Goal: Task Accomplishment & Management: Manage account settings

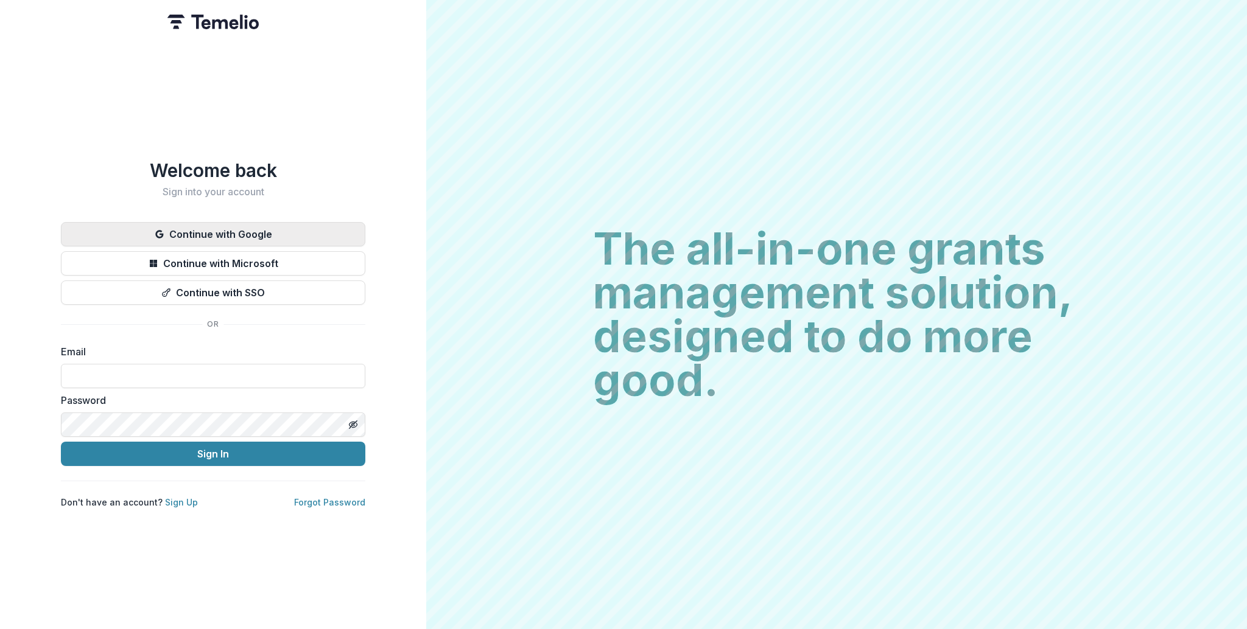
click at [330, 222] on button "Continue with Google" at bounding box center [213, 234] width 304 height 24
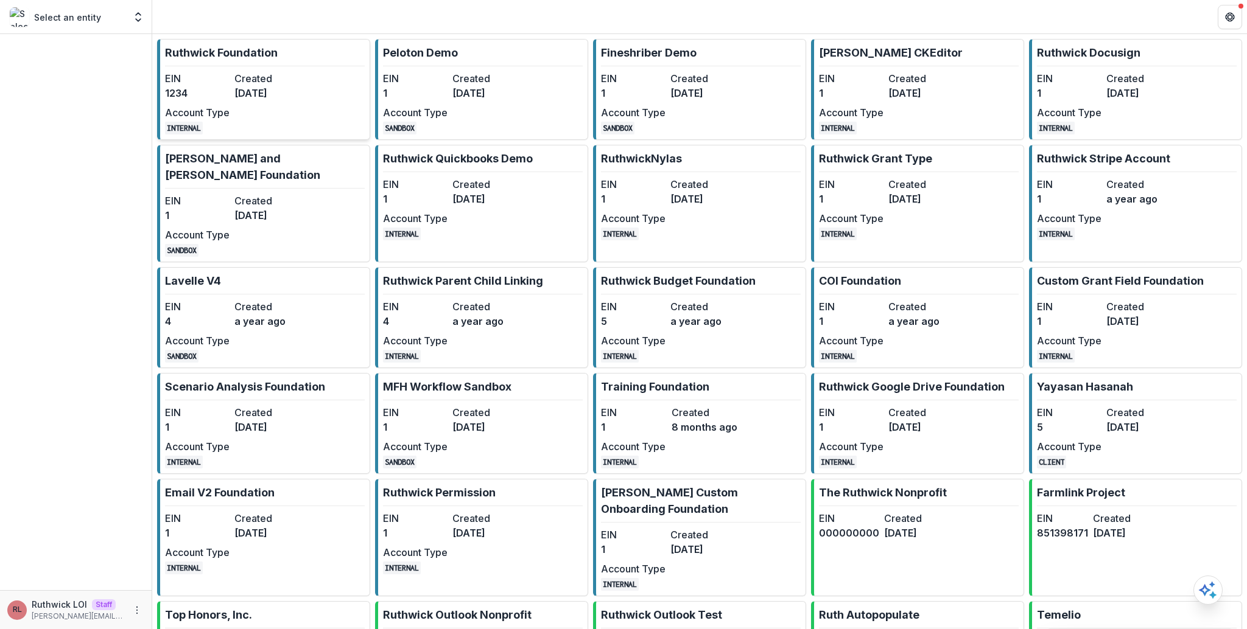
click at [293, 99] on dd "3 years ago" at bounding box center [266, 93] width 65 height 15
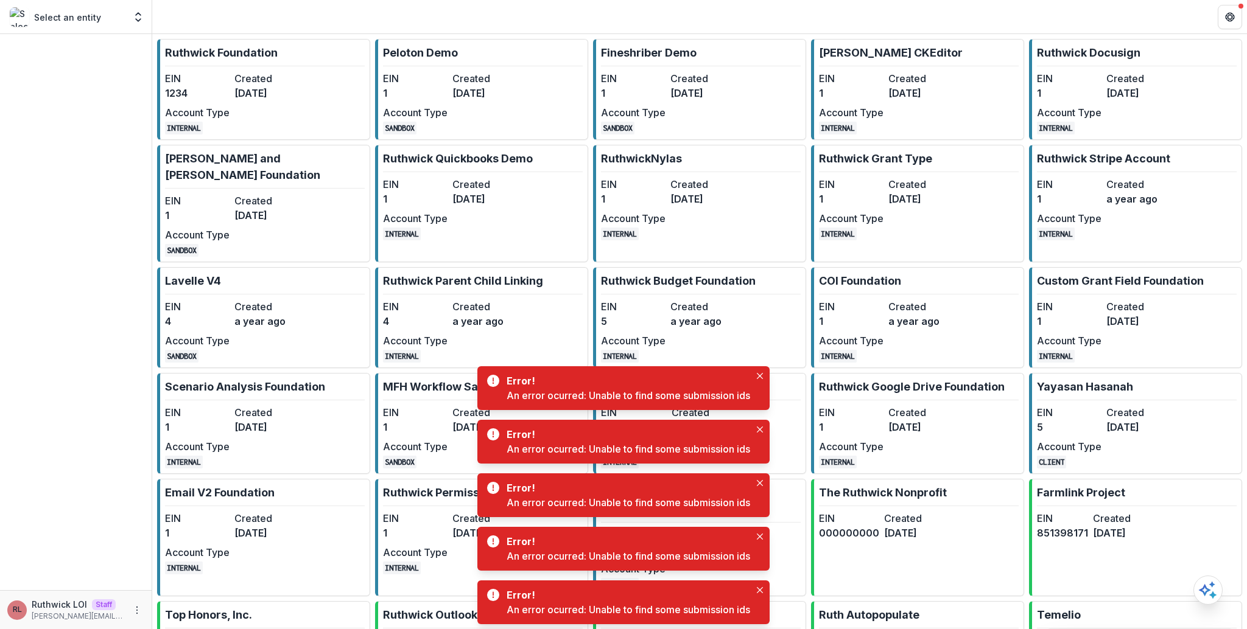
click at [808, 21] on header at bounding box center [699, 16] width 1095 height 33
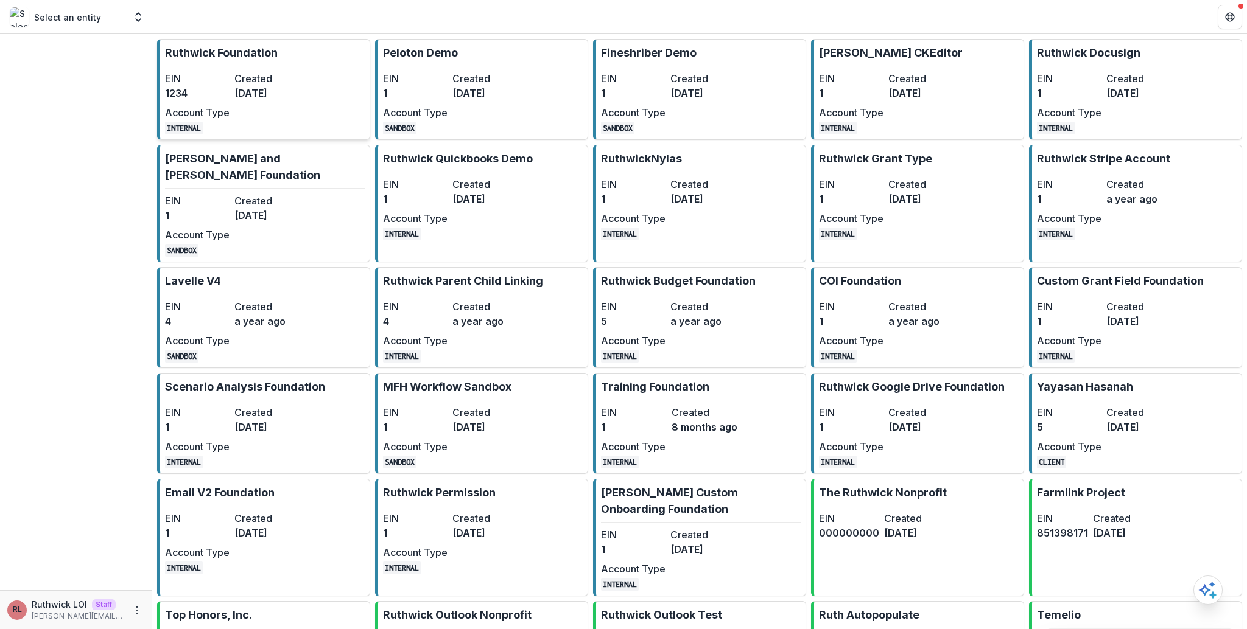
click at [245, 86] on dd "3 years ago" at bounding box center [266, 93] width 65 height 15
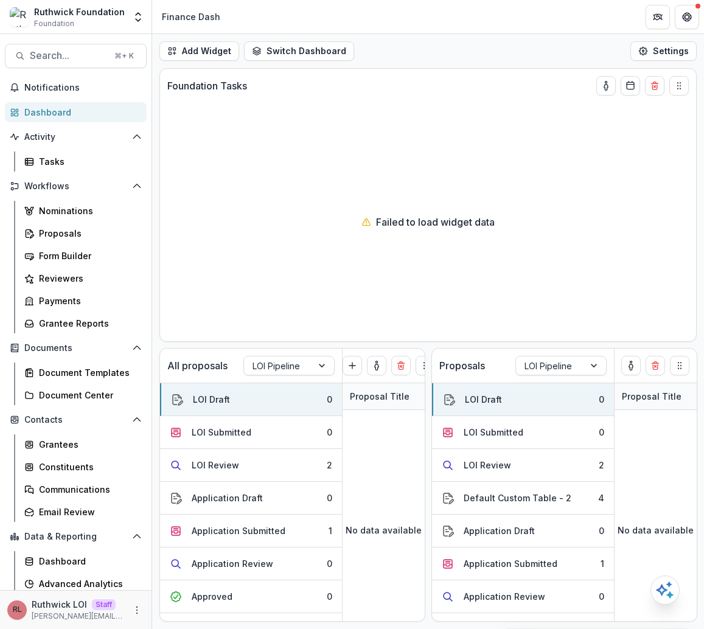
click at [494, 52] on div "Add Widget Switch Dashboard new dashboard My other 1 Finance Dash New Dashboard…" at bounding box center [428, 51] width 552 height 34
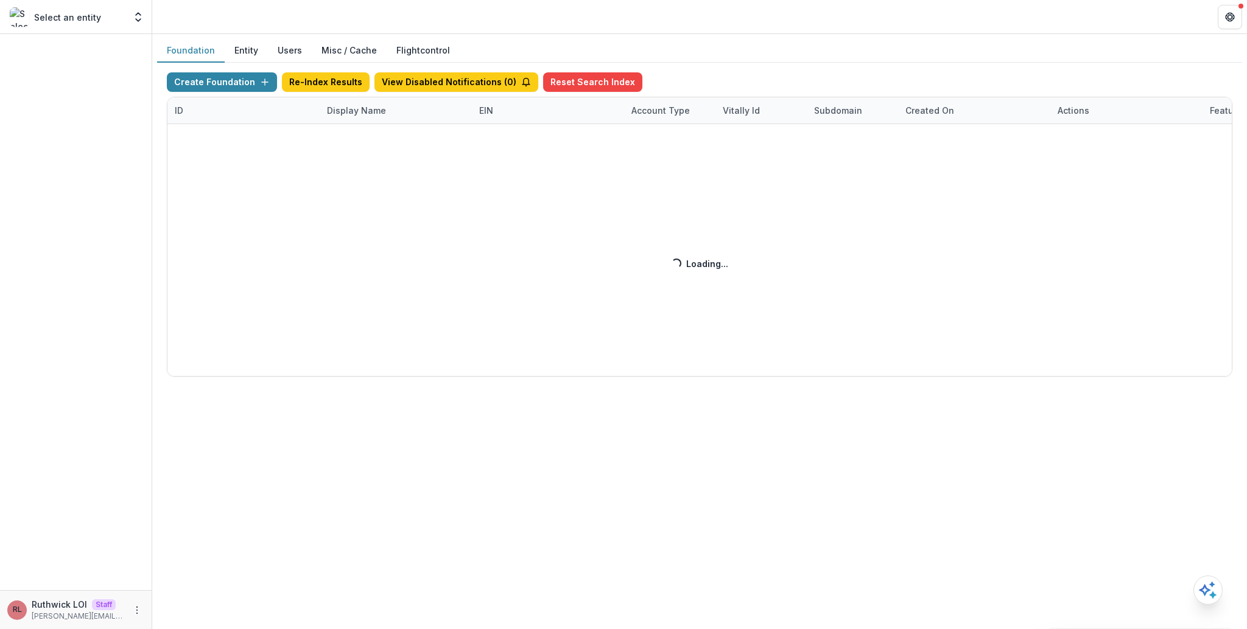
click at [348, 52] on button "Misc / Cache" at bounding box center [349, 51] width 75 height 24
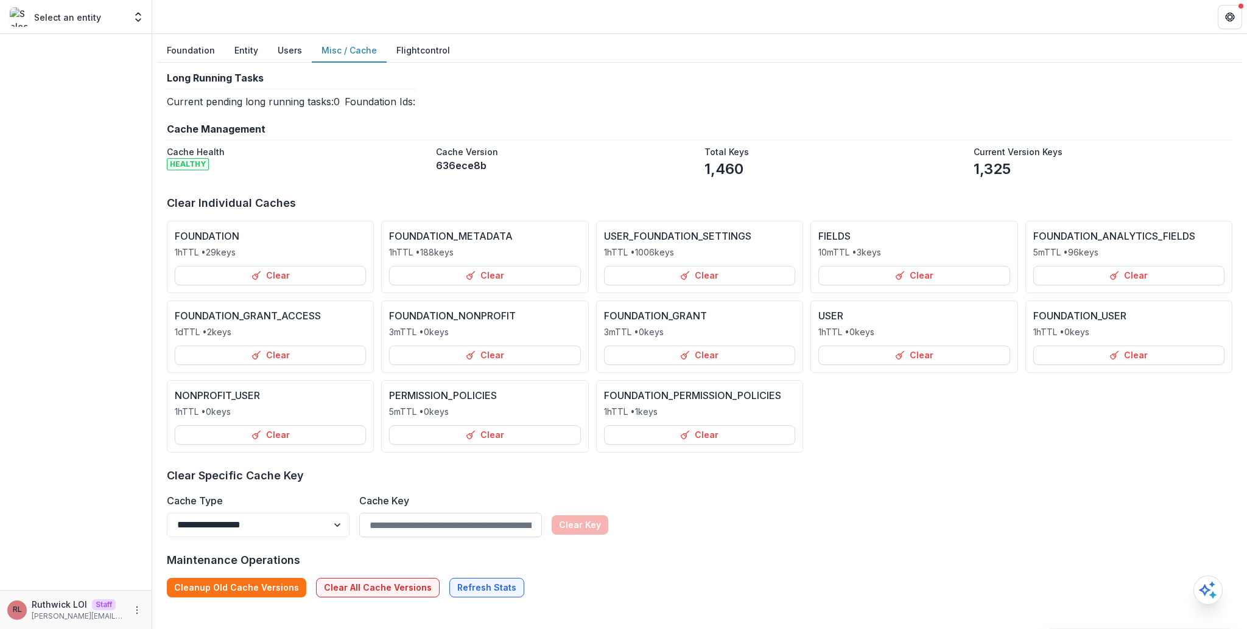
click at [536, 56] on div "Foundation Entity Users Misc / Cache Flightcontrol" at bounding box center [699, 51] width 1085 height 24
click at [533, 57] on div "Foundation Entity Users Misc / Cache Flightcontrol" at bounding box center [699, 51] width 1085 height 24
click at [586, 117] on div "**********" at bounding box center [699, 334] width 1065 height 525
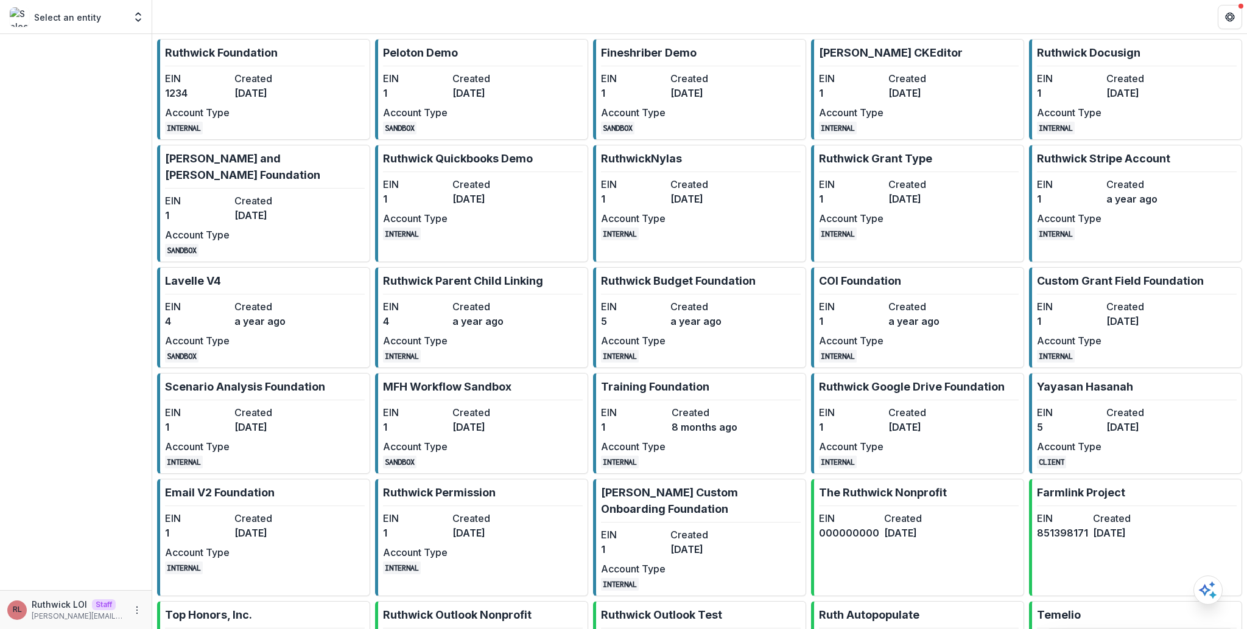
click at [643, 7] on header at bounding box center [699, 16] width 1095 height 33
click at [622, 10] on header at bounding box center [699, 16] width 1095 height 33
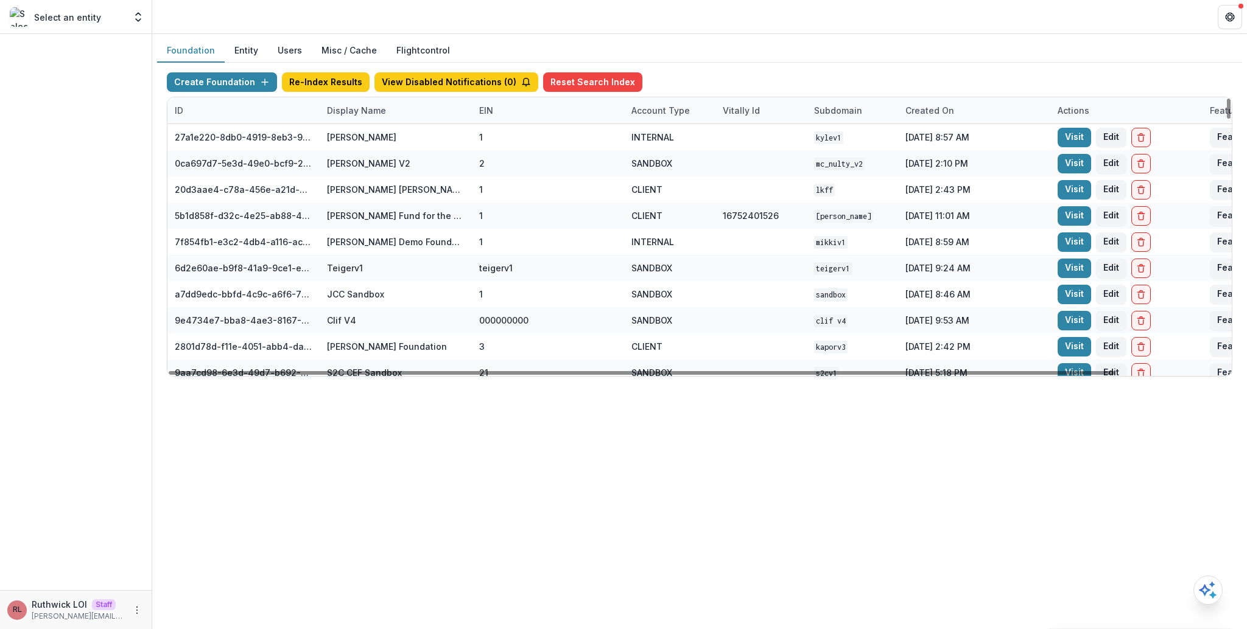
click at [741, 23] on header at bounding box center [699, 16] width 1095 height 33
click at [185, 83] on button "Create Foundation" at bounding box center [222, 81] width 110 height 19
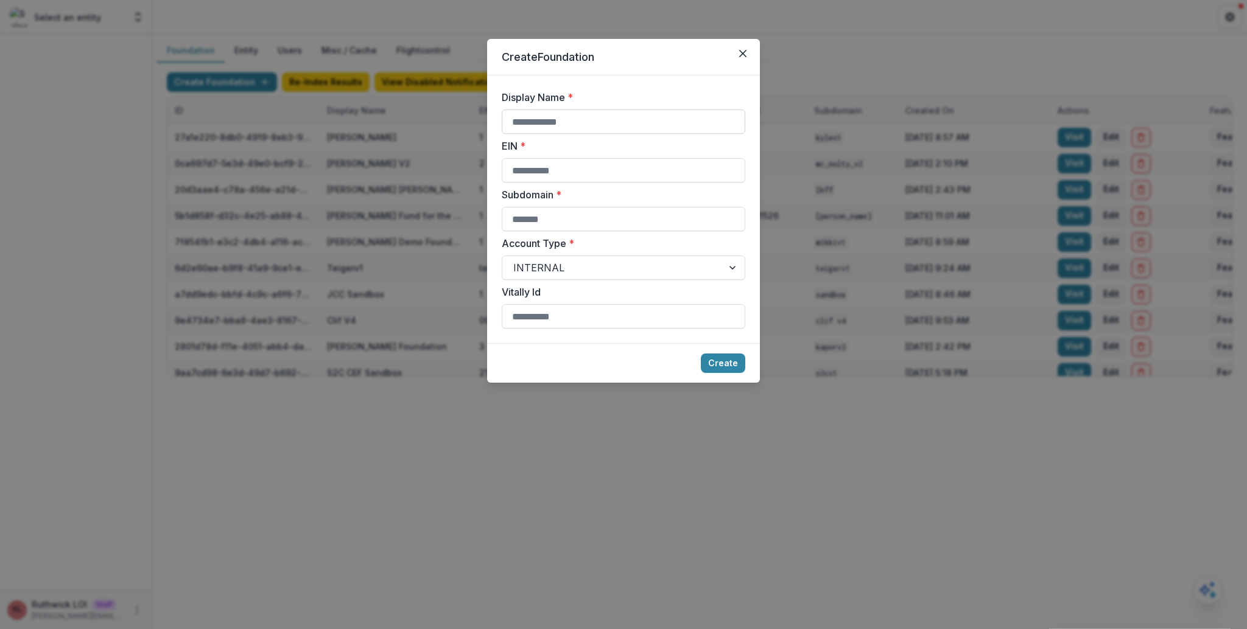
click at [566, 122] on input "Display Name *" at bounding box center [624, 122] width 244 height 24
type input "**********"
type input "*"
click at [619, 119] on input "**********" at bounding box center [624, 122] width 244 height 24
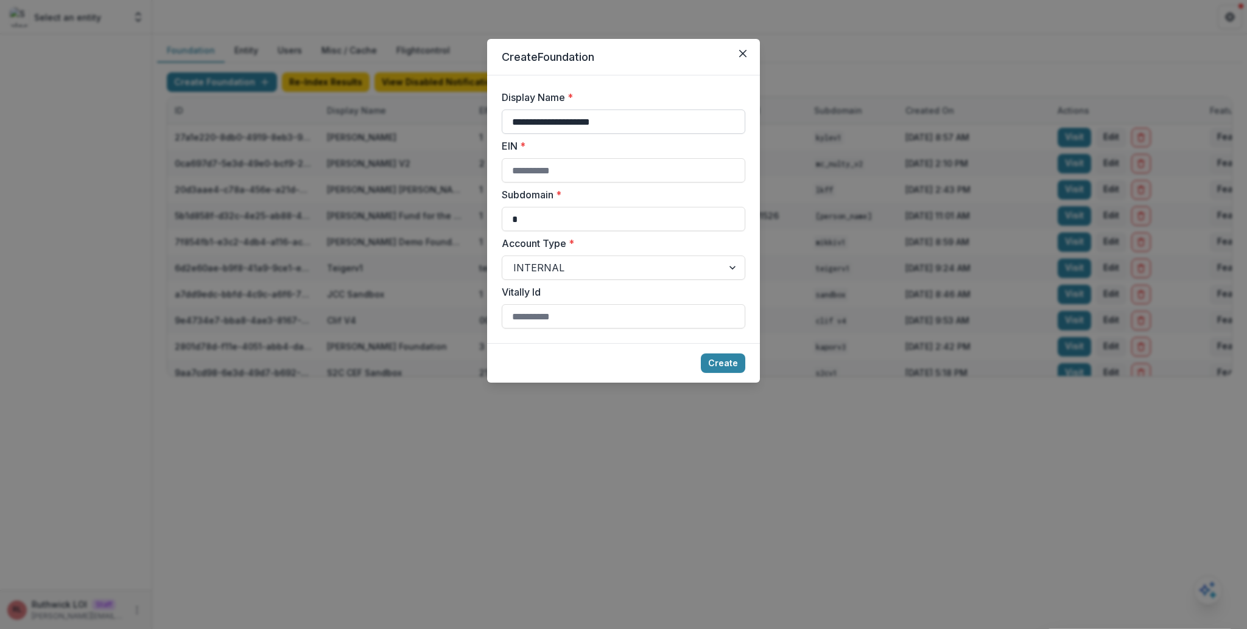
click at [619, 119] on input "**********" at bounding box center [624, 122] width 244 height 24
click at [726, 365] on button "Create" at bounding box center [723, 363] width 44 height 19
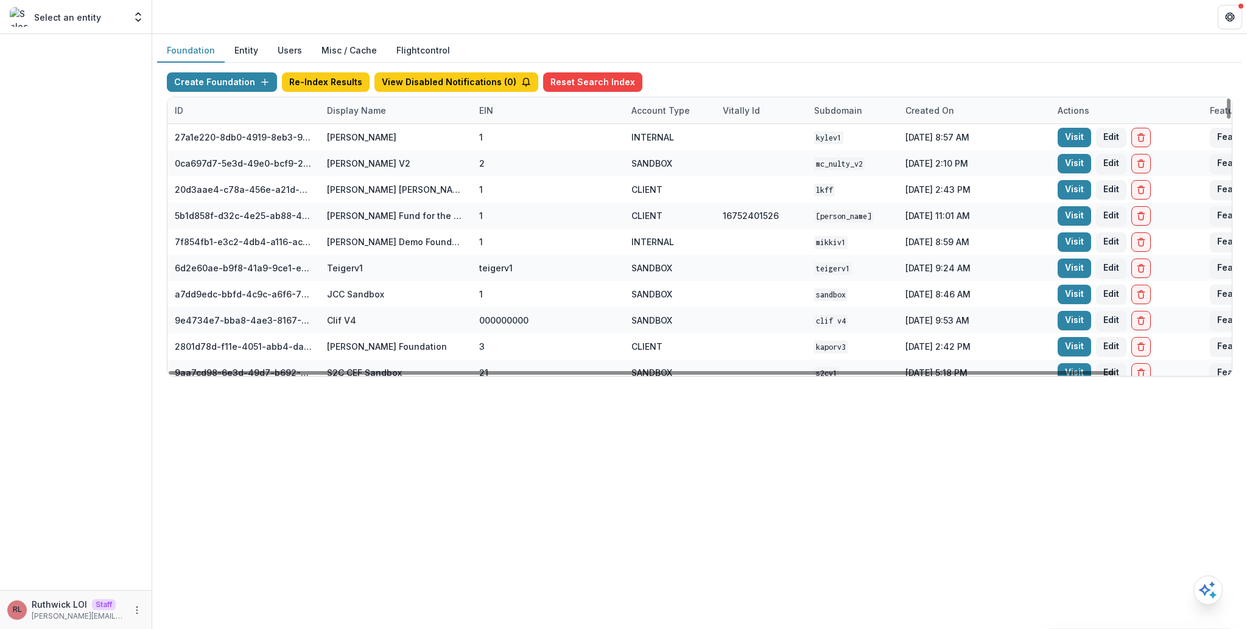
click at [371, 107] on div "Display Name" at bounding box center [357, 110] width 74 height 13
click at [382, 131] on input at bounding box center [395, 137] width 146 height 19
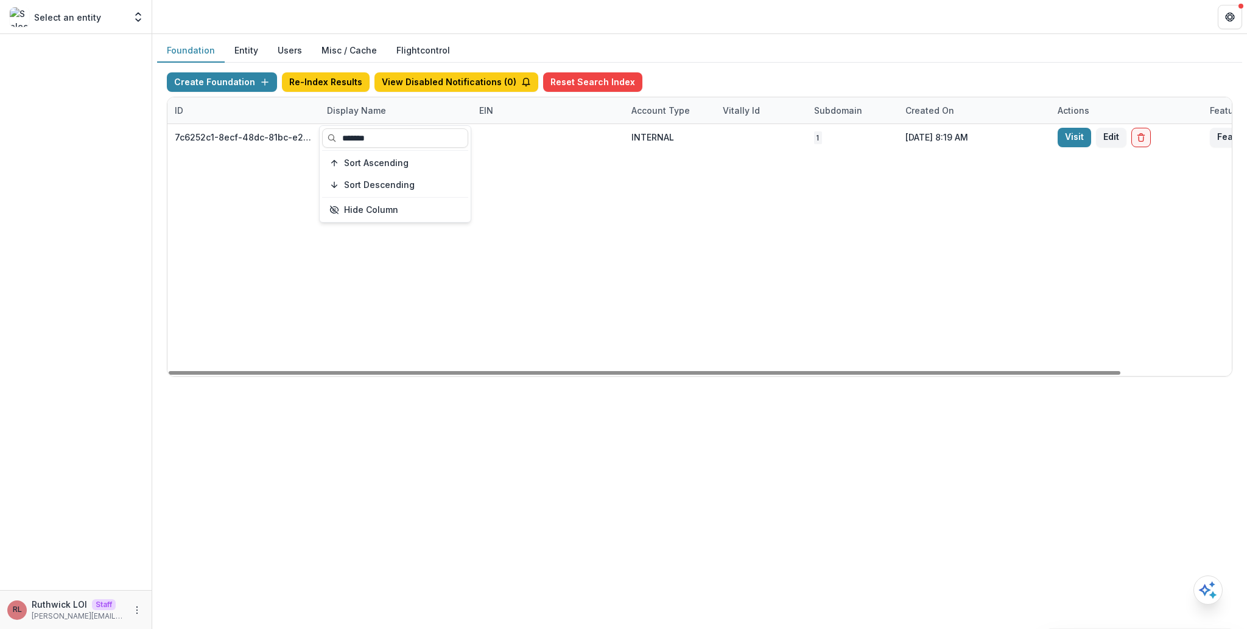
type input "*******"
click at [712, 169] on div "7c6252c1-8ecf-48dc-81bc-e2dca4dc06cf Ruthwick Drive 2 Test INTERNAL 1 Sep 19, 2…" at bounding box center [760, 250] width 1187 height 252
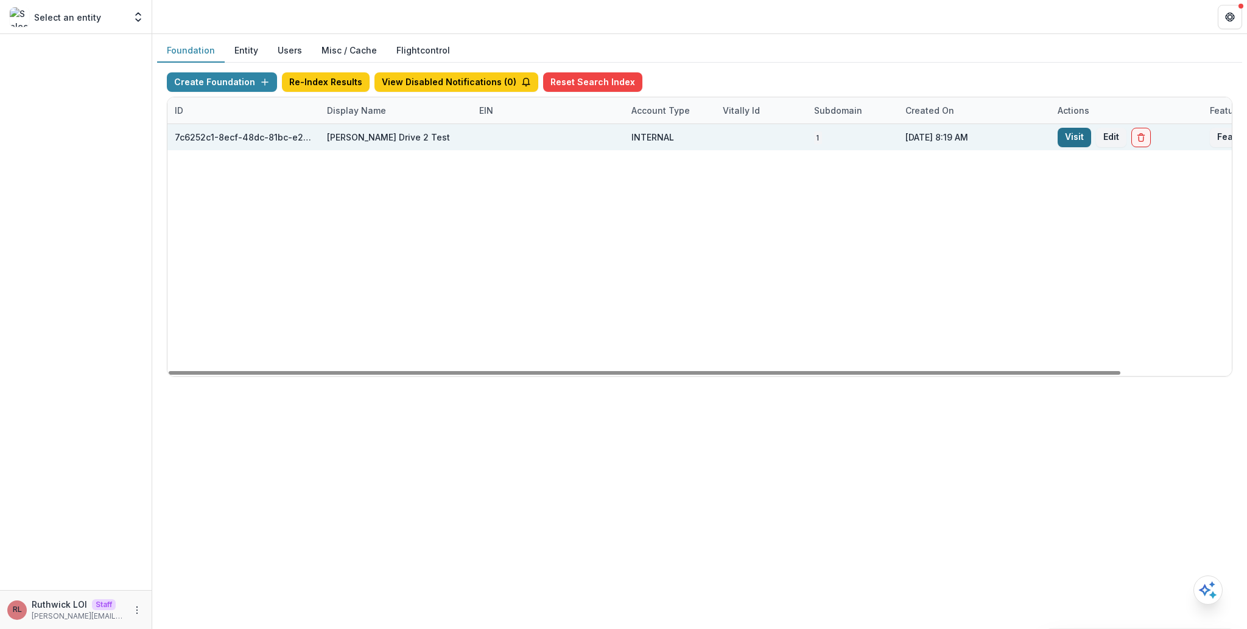
click at [1071, 137] on link "Visit" at bounding box center [1073, 137] width 33 height 19
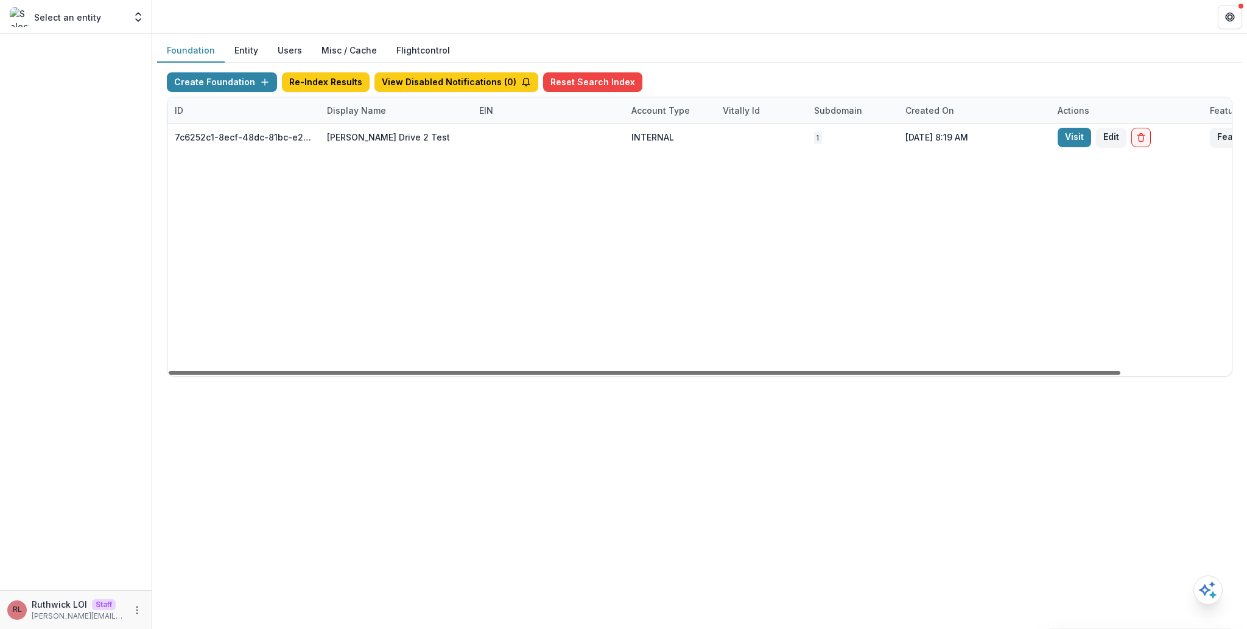
scroll to position [0, 123]
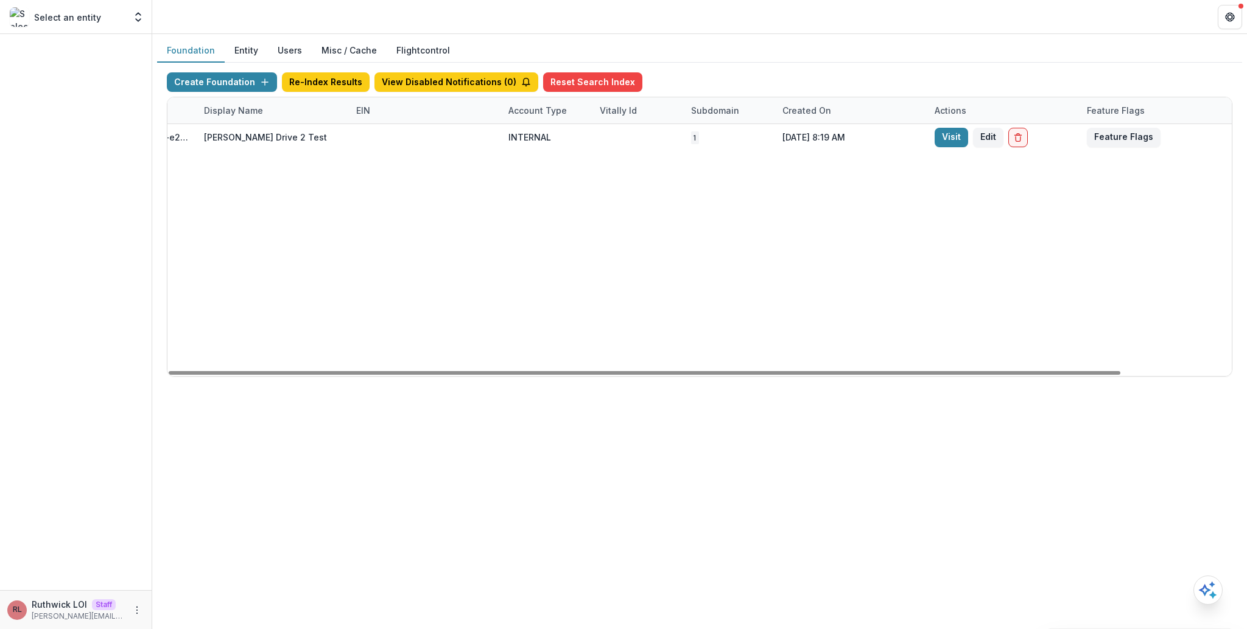
drag, startPoint x: 734, startPoint y: 376, endPoint x: 994, endPoint y: 348, distance: 261.5
click at [984, 375] on div at bounding box center [645, 373] width 952 height 4
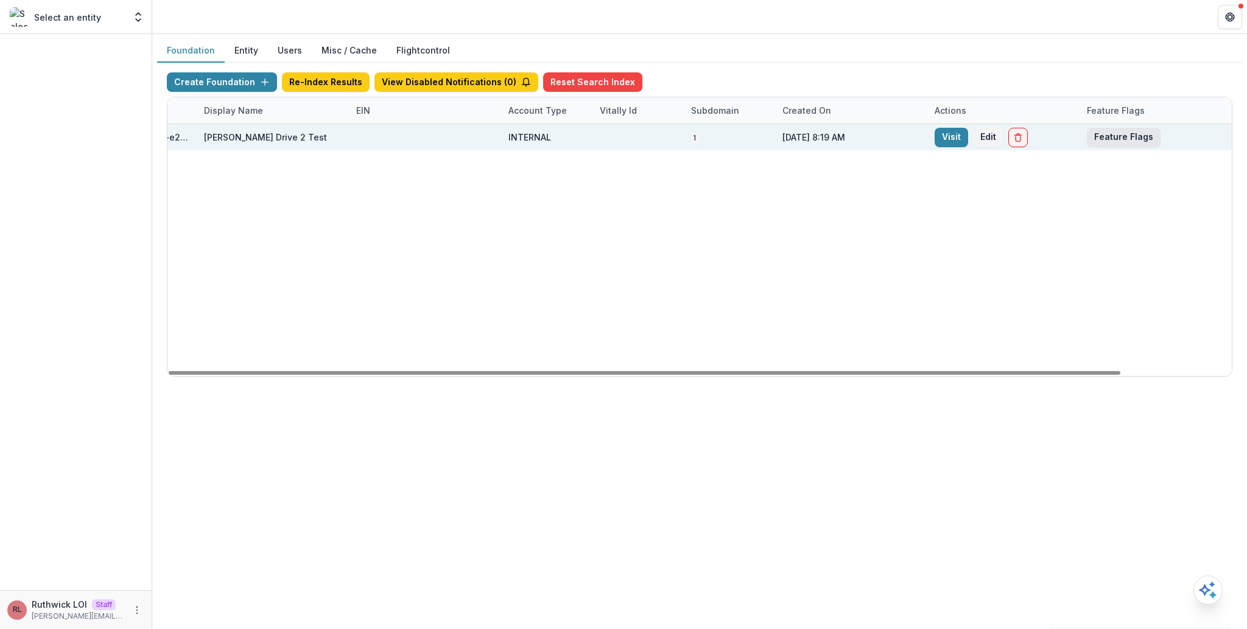
click at [1138, 141] on button "Feature Flags" at bounding box center [1124, 137] width 74 height 19
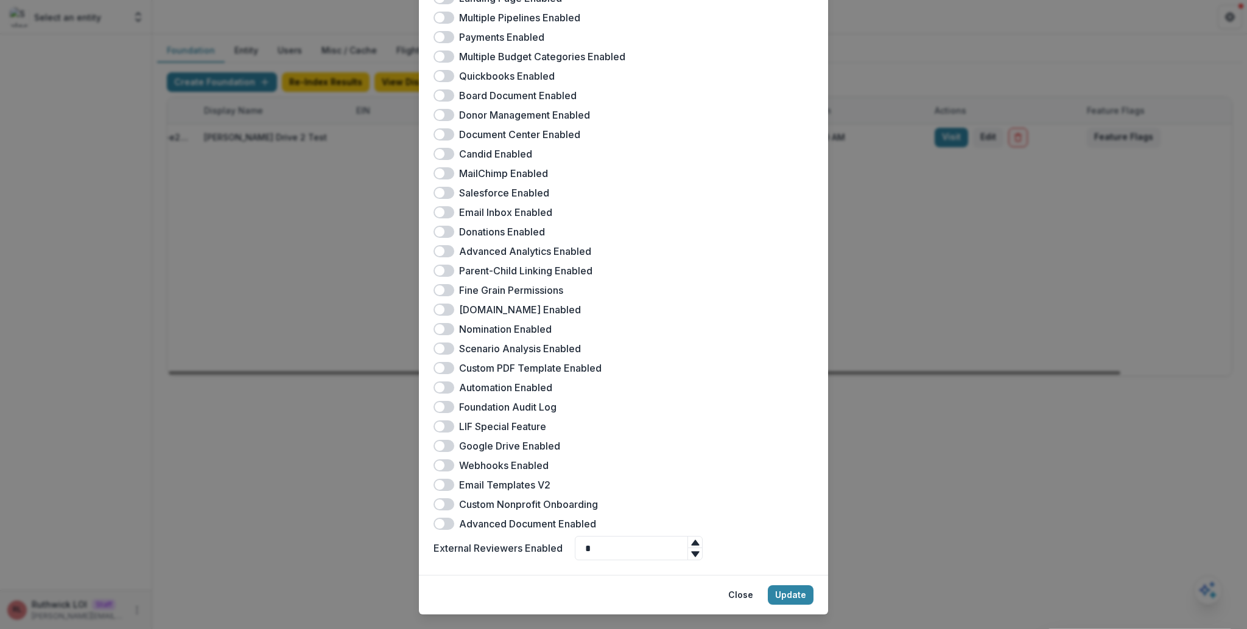
scroll to position [159, 0]
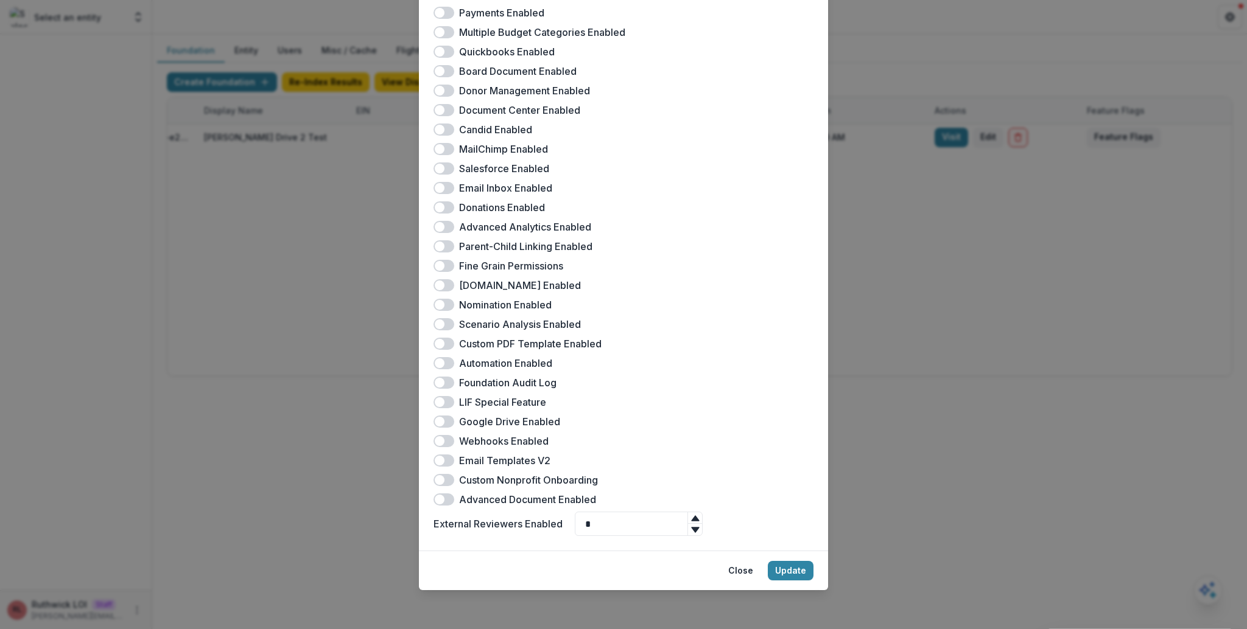
click at [439, 422] on span at bounding box center [440, 422] width 10 height 10
click at [797, 569] on button "Update" at bounding box center [791, 570] width 46 height 19
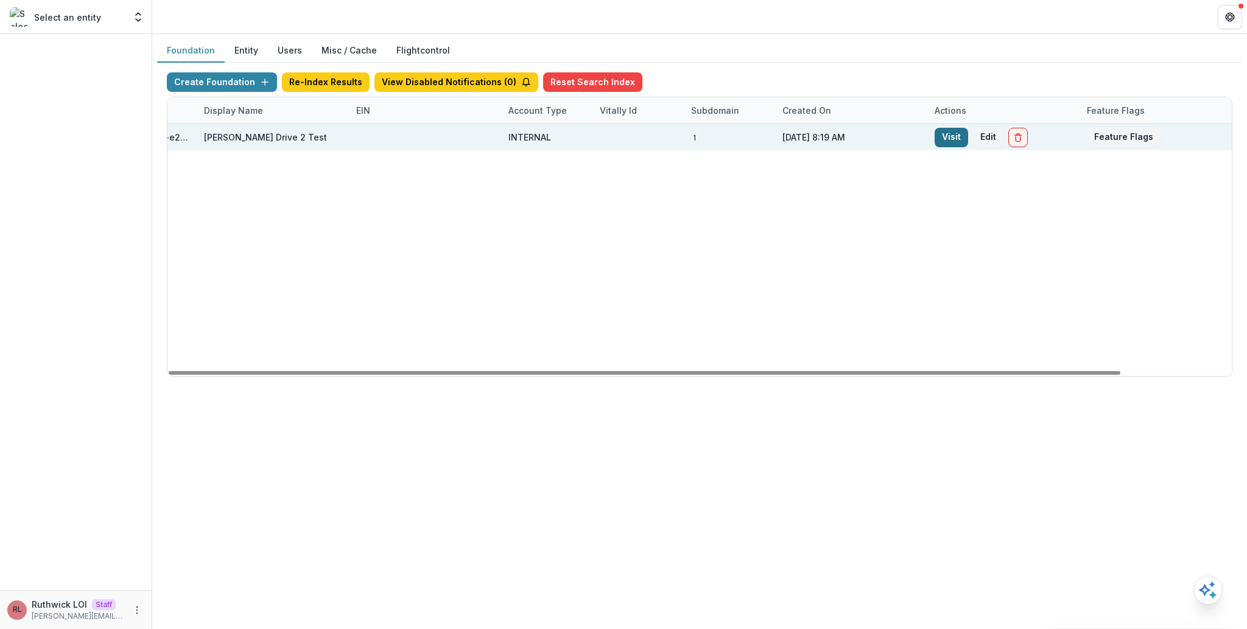
click at [948, 136] on link "Visit" at bounding box center [950, 137] width 33 height 19
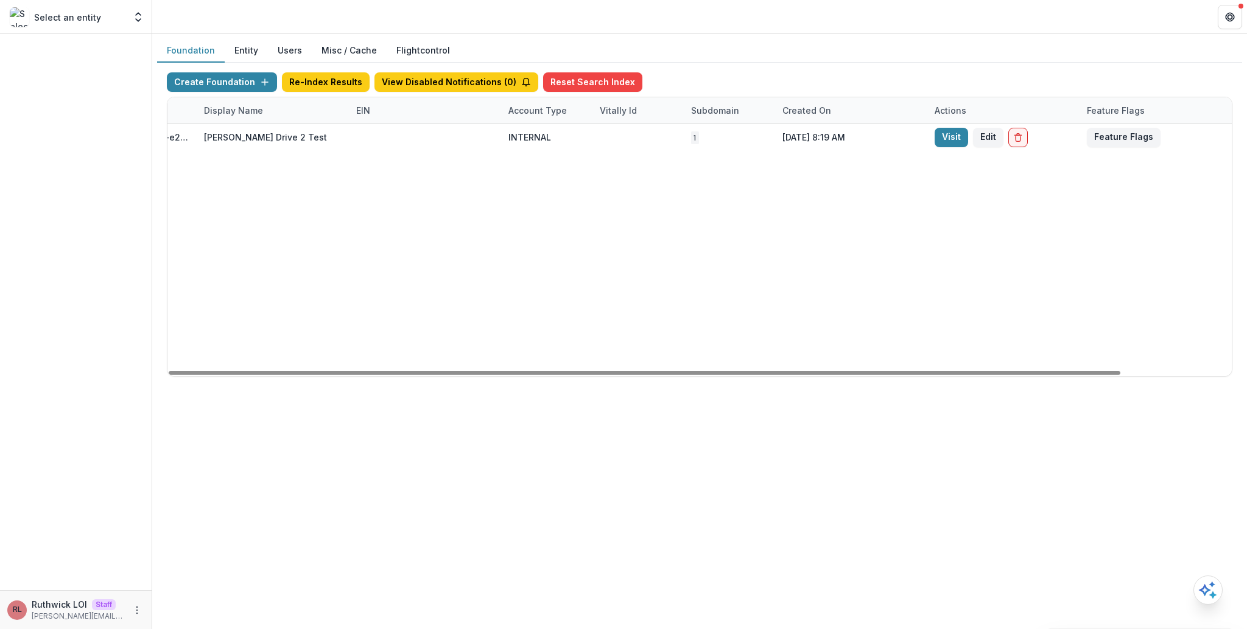
scroll to position [0, 123]
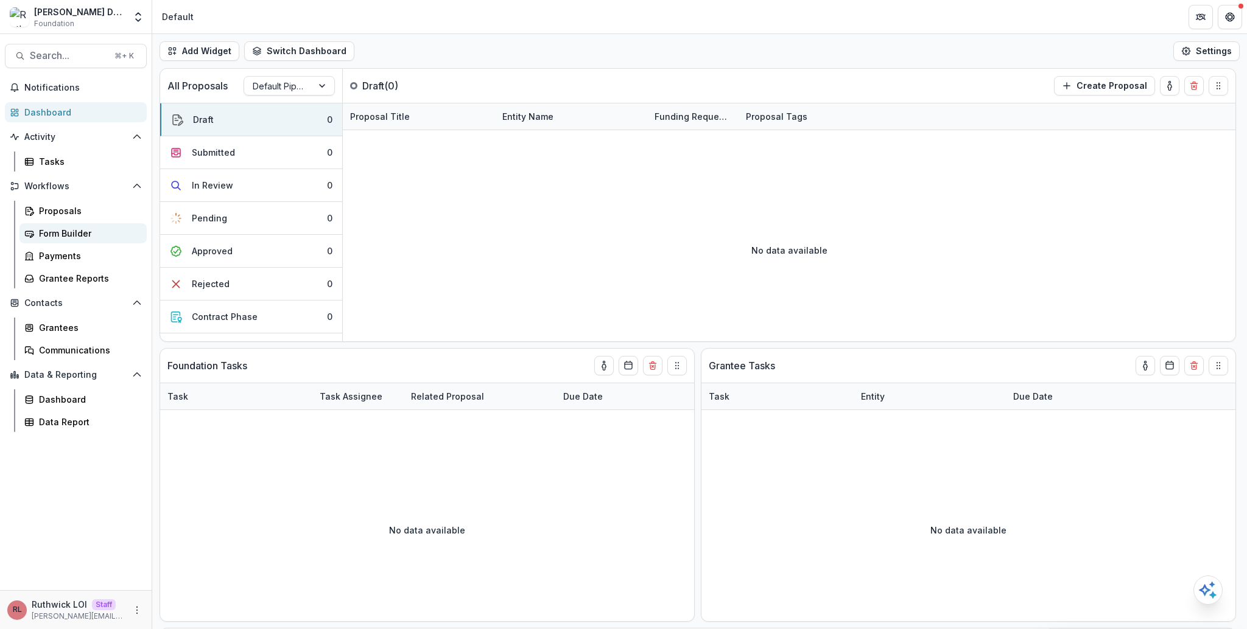
click at [85, 226] on link "Form Builder" at bounding box center [82, 233] width 127 height 20
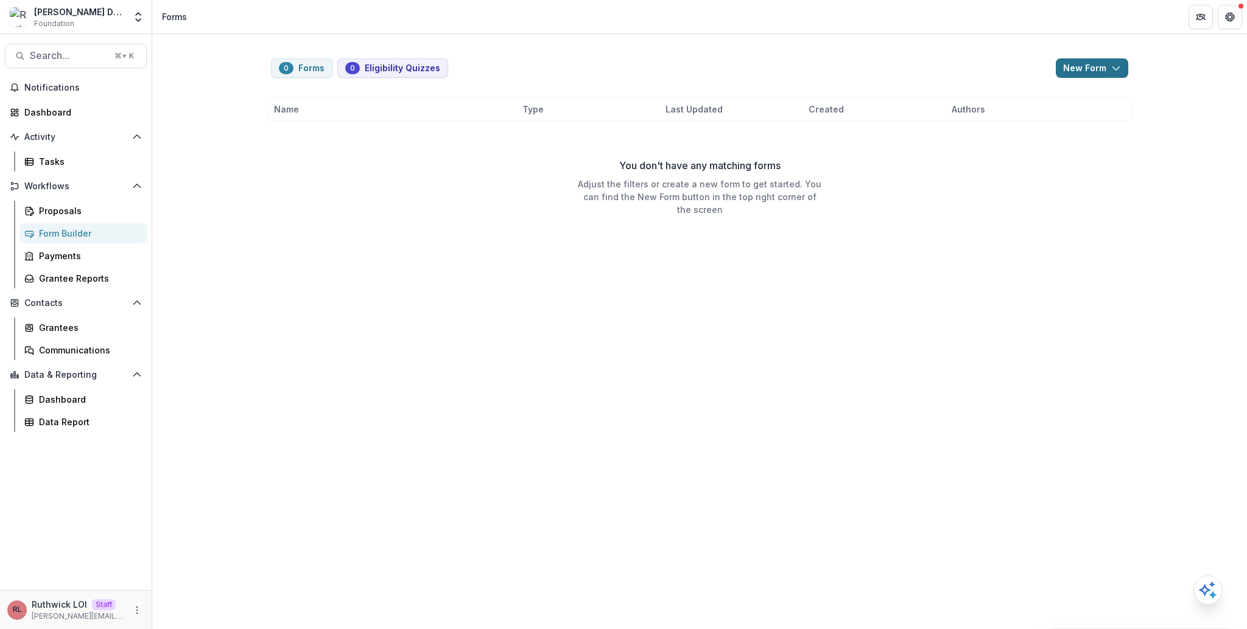
click at [1123, 71] on button "New Form" at bounding box center [1092, 67] width 72 height 19
click at [1045, 113] on button "New Form" at bounding box center [1060, 116] width 130 height 20
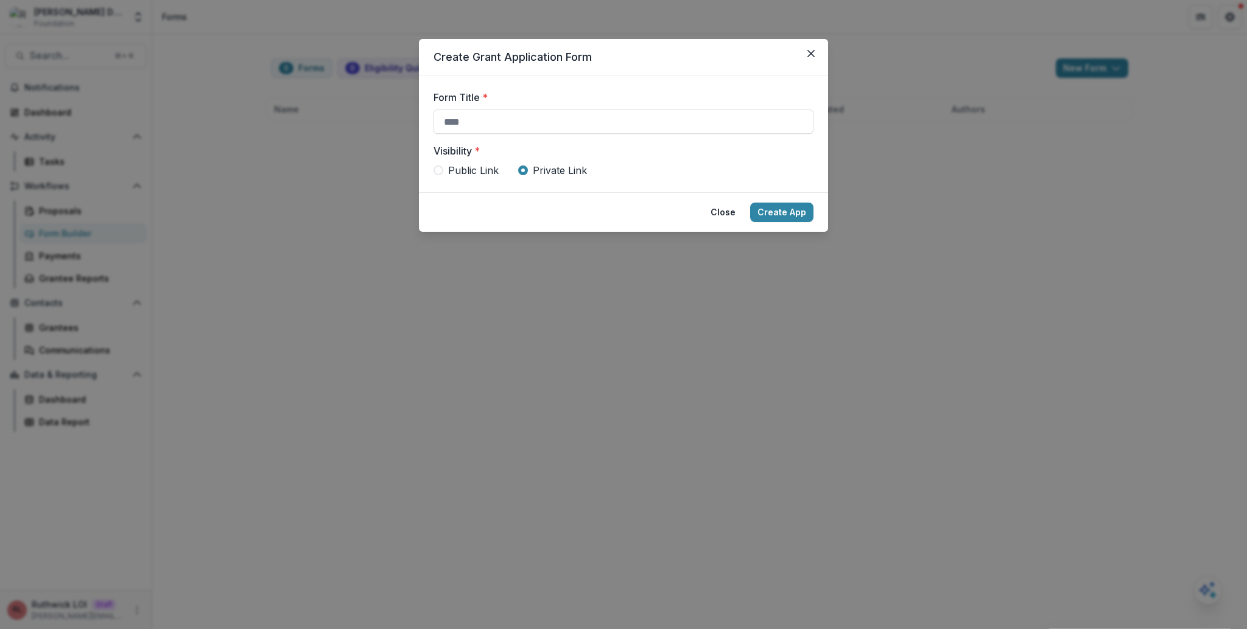
click at [569, 137] on div "Form Title * Visibility * Public Link Private Link" at bounding box center [623, 134] width 380 height 88
click at [566, 125] on input "Form Title *" at bounding box center [623, 122] width 380 height 24
type input "******"
click at [750, 203] on button "Create App" at bounding box center [781, 212] width 63 height 19
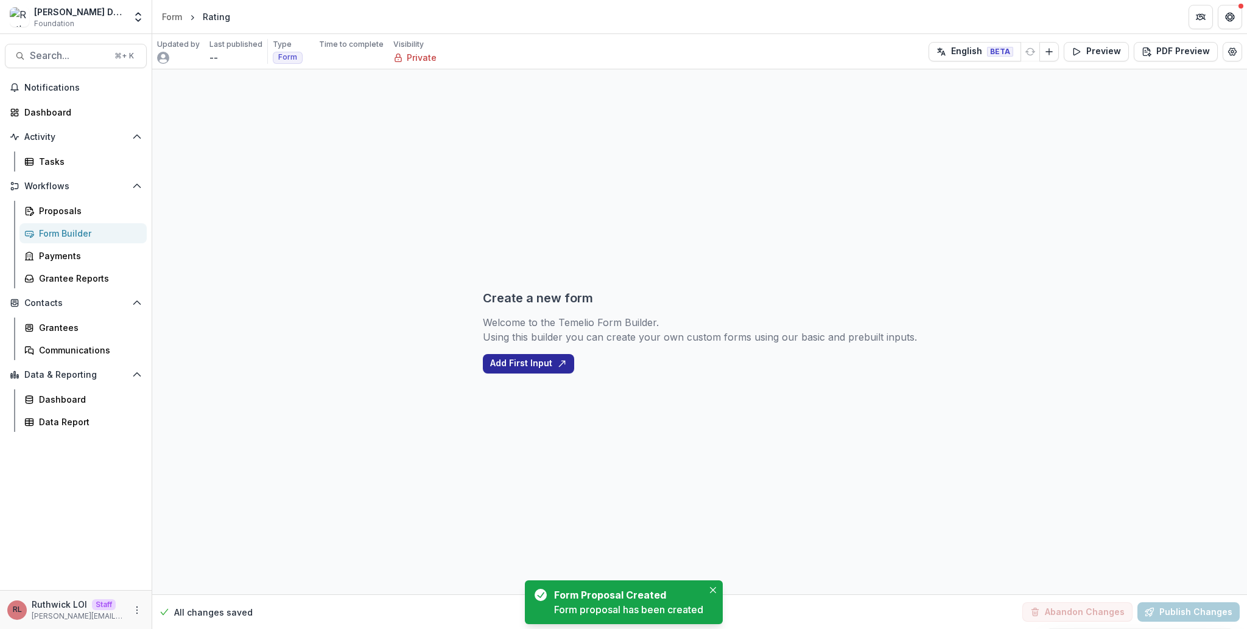
click at [534, 354] on button "Add First Input" at bounding box center [528, 363] width 91 height 19
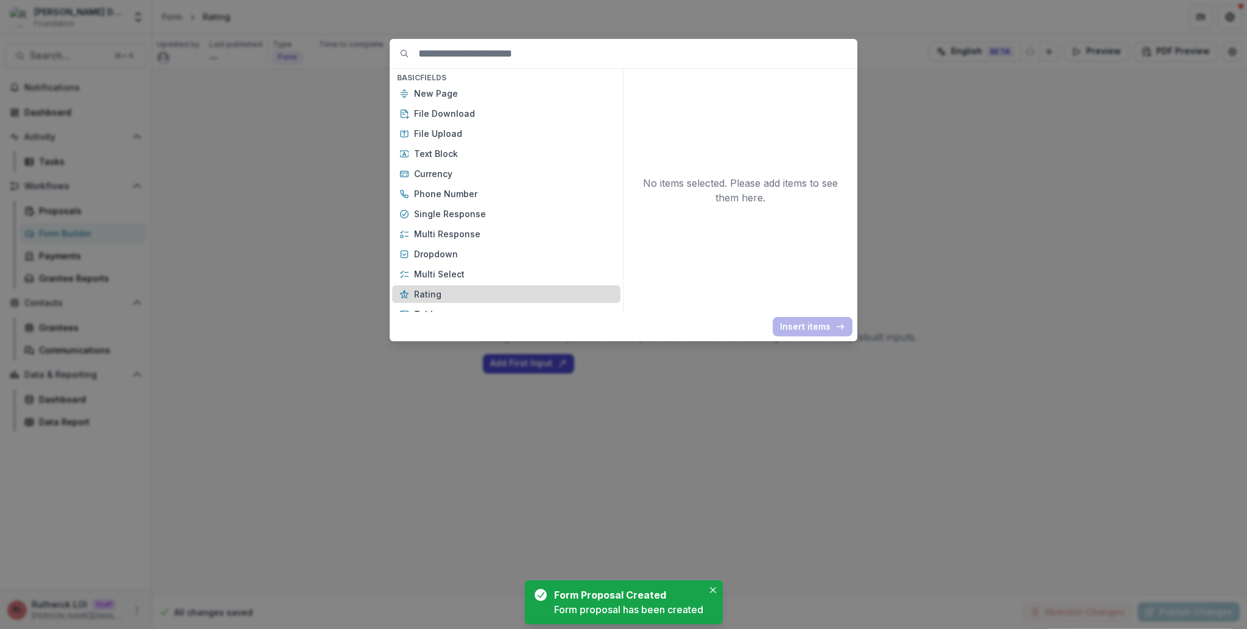
click at [485, 286] on div "Rating" at bounding box center [506, 295] width 228 height 18
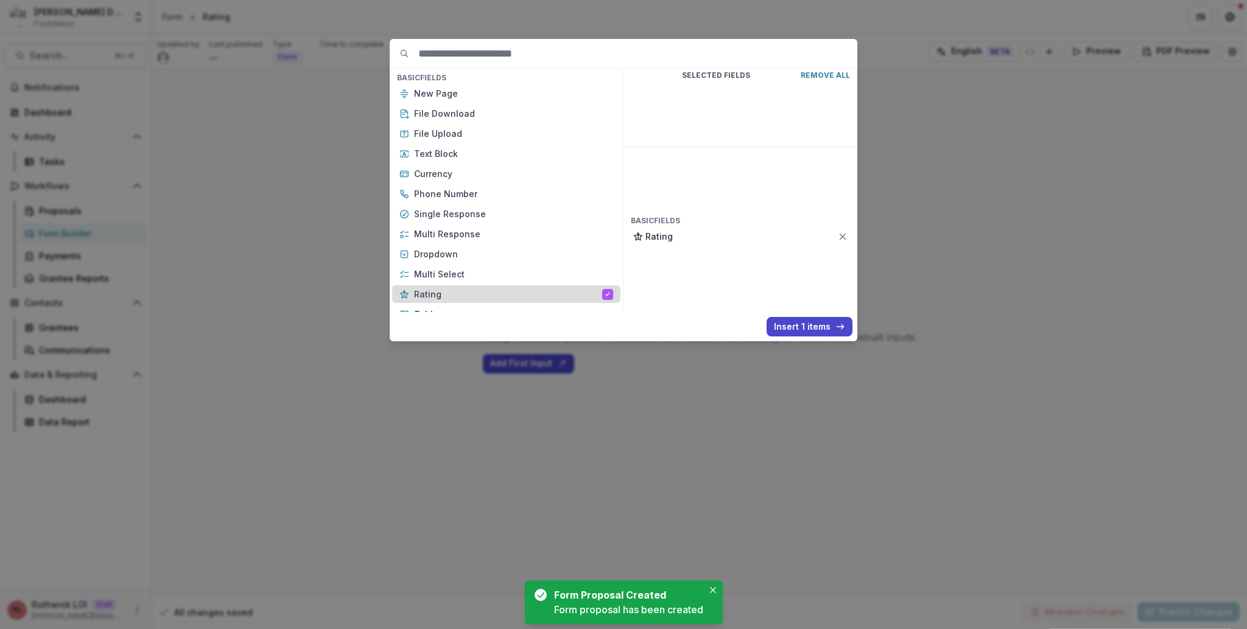
click at [485, 286] on div "Rating" at bounding box center [506, 295] width 228 height 18
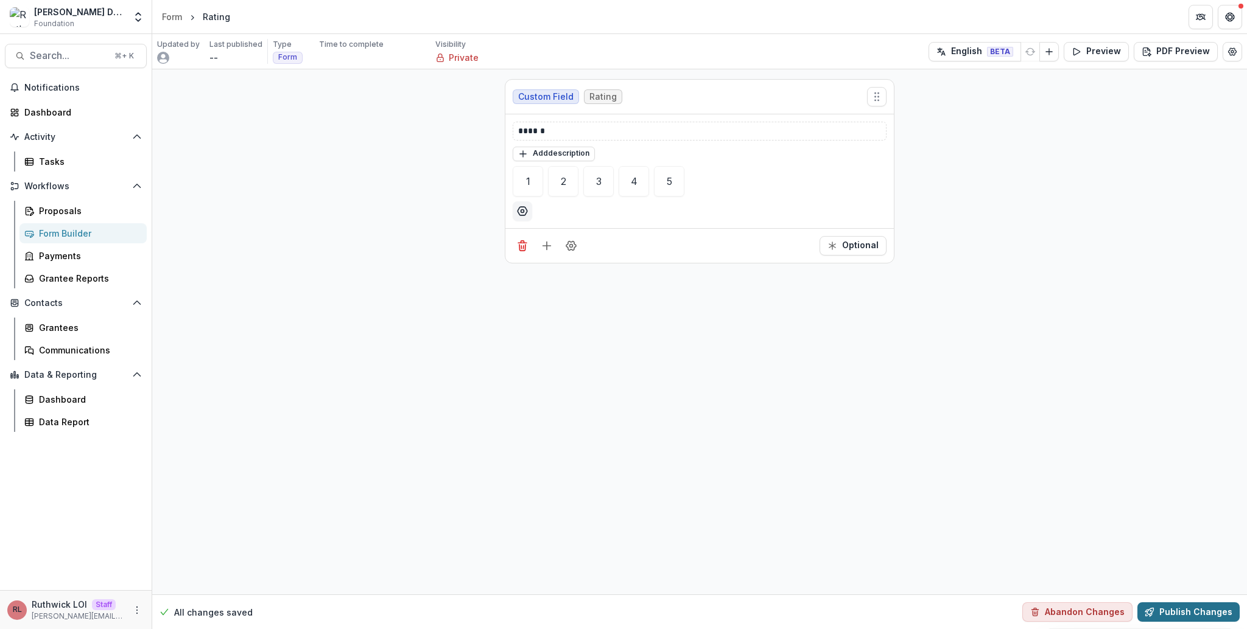
click at [1171, 608] on button "Publish Changes" at bounding box center [1188, 612] width 102 height 19
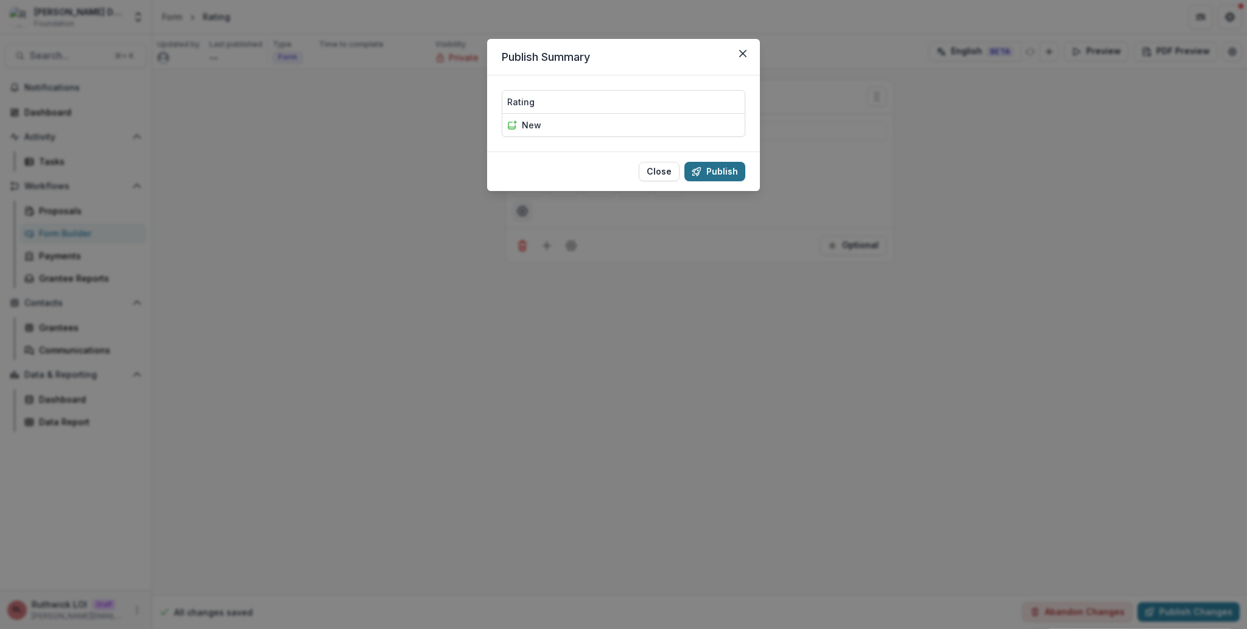
click at [704, 175] on button "Publish" at bounding box center [714, 171] width 61 height 19
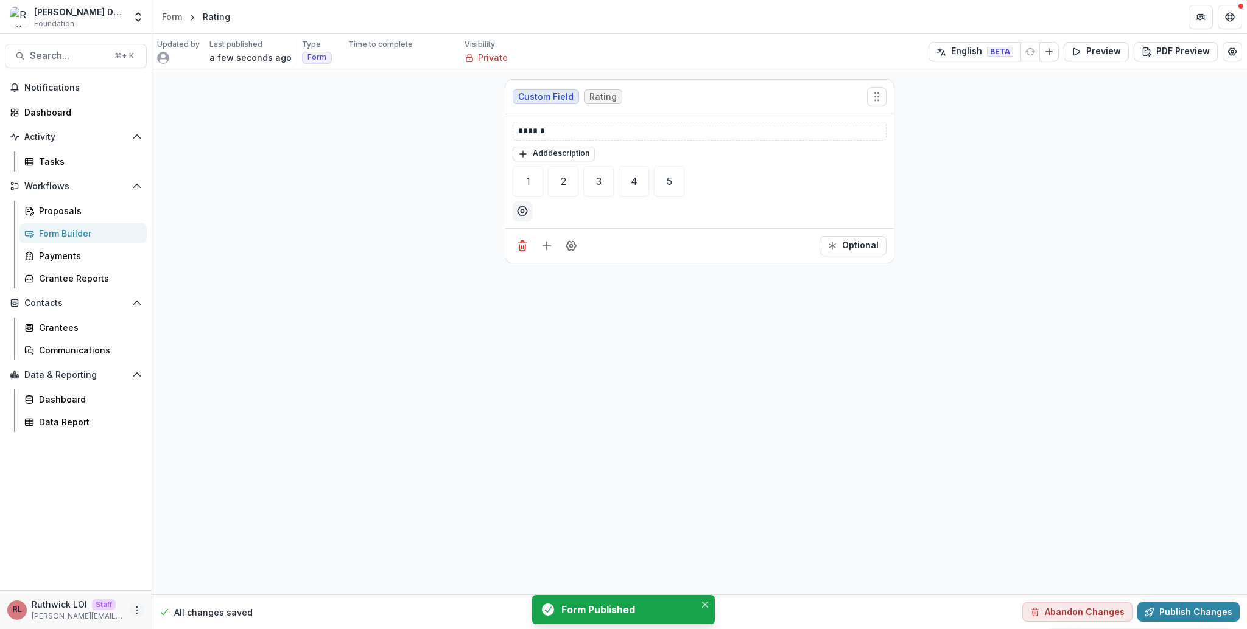
click at [134, 607] on icon "More" at bounding box center [137, 611] width 10 height 10
click at [222, 579] on link "User Settings" at bounding box center [217, 585] width 130 height 20
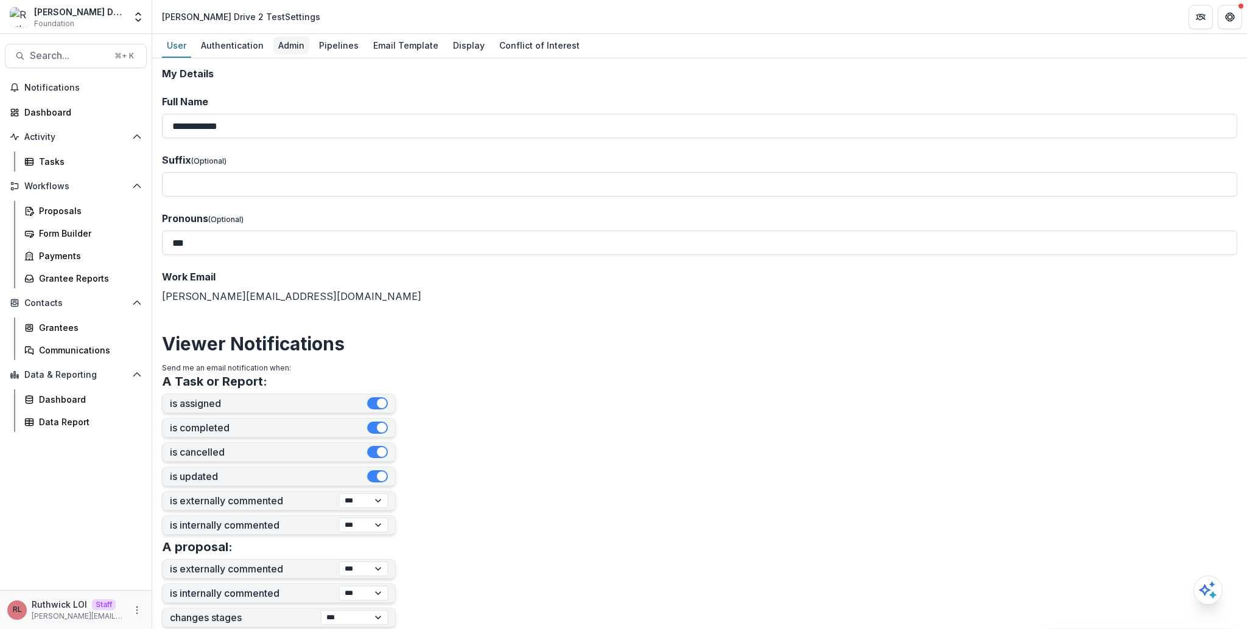
click at [295, 49] on div "Admin" at bounding box center [291, 46] width 36 height 18
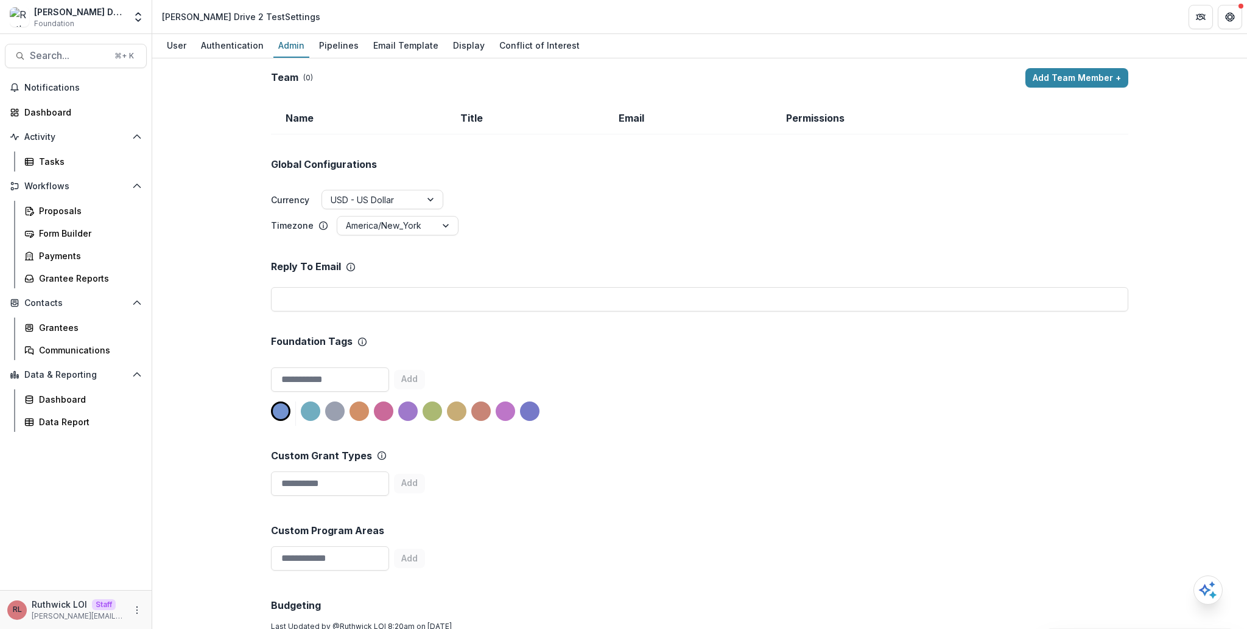
click at [1089, 86] on button "Add Team Member +" at bounding box center [1076, 77] width 103 height 19
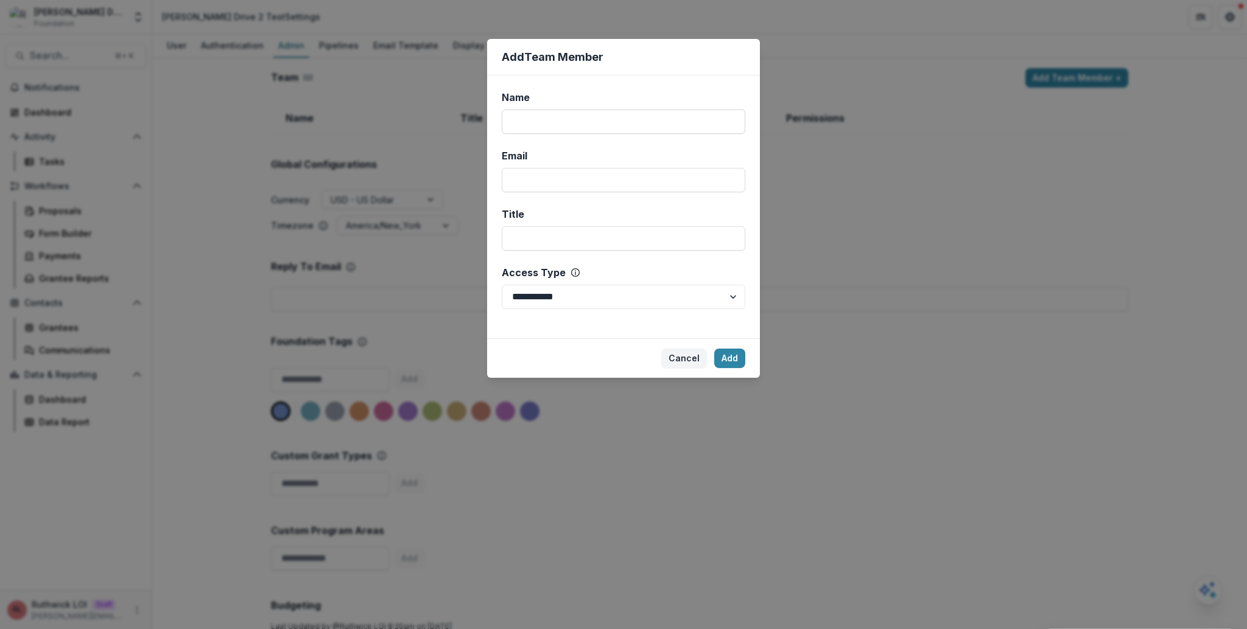
click at [651, 131] on input "Name" at bounding box center [624, 122] width 244 height 24
type input "********"
type input "**********"
click at [698, 306] on select "**********" at bounding box center [624, 297] width 244 height 24
select select "*****"
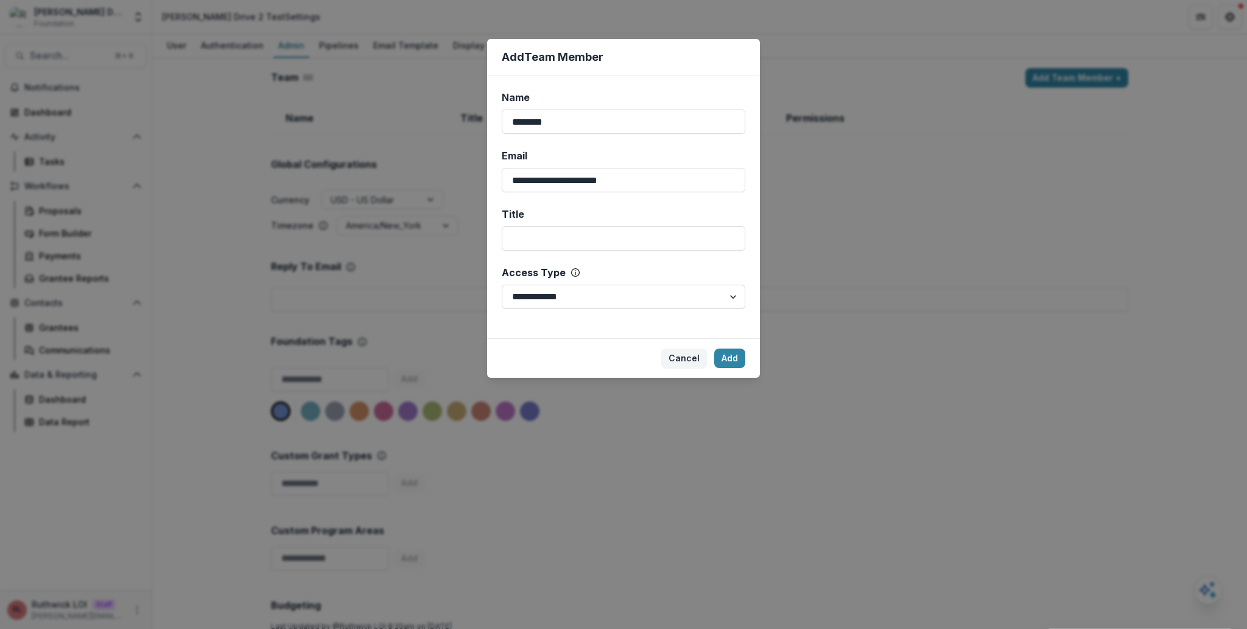
click at [502, 285] on select "**********" at bounding box center [624, 297] width 244 height 24
click at [725, 350] on button "Add" at bounding box center [729, 358] width 31 height 19
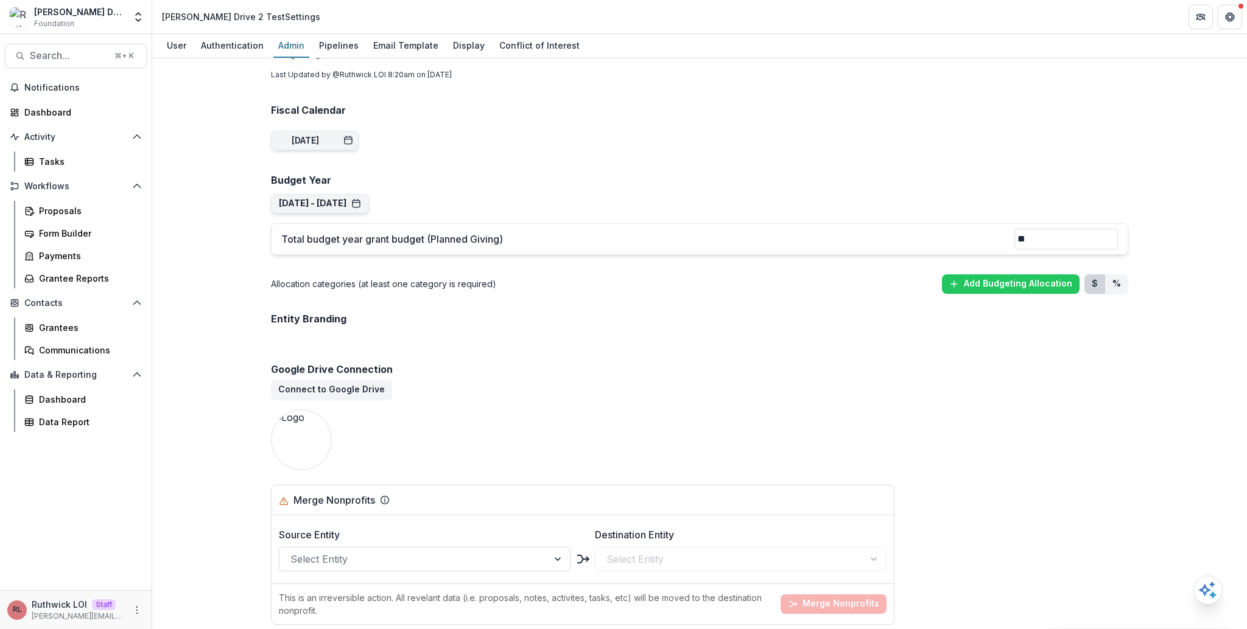
scroll to position [611, 0]
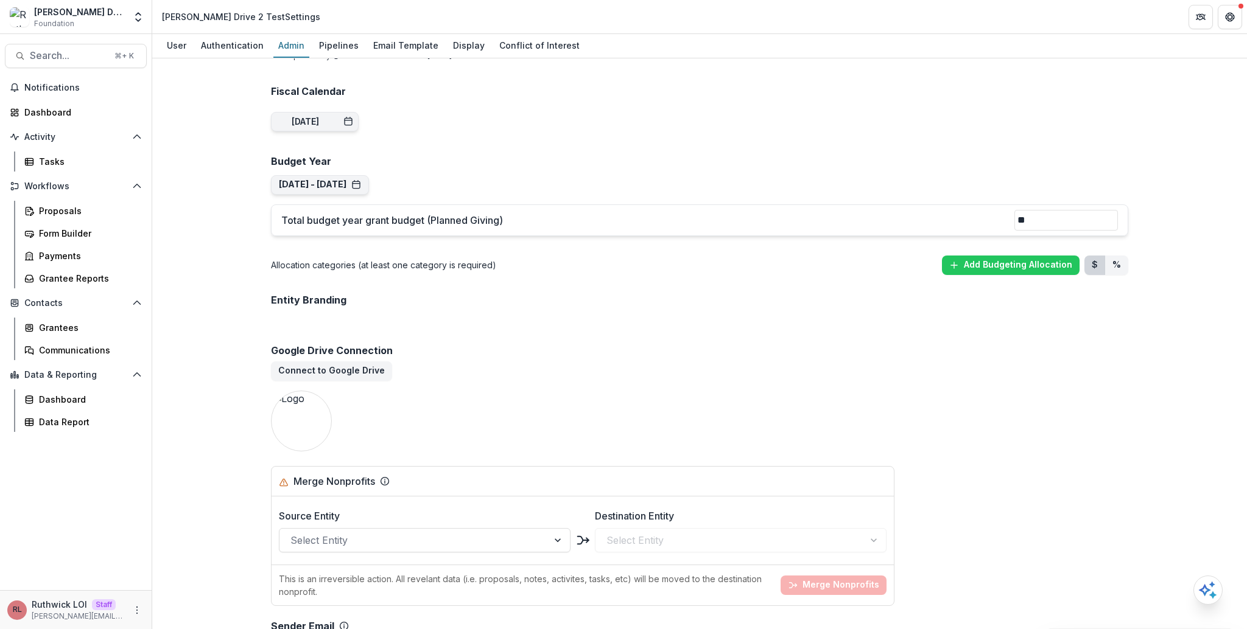
click at [647, 343] on div "Google Drive Connection Connect to Google Drive" at bounding box center [699, 348] width 857 height 65
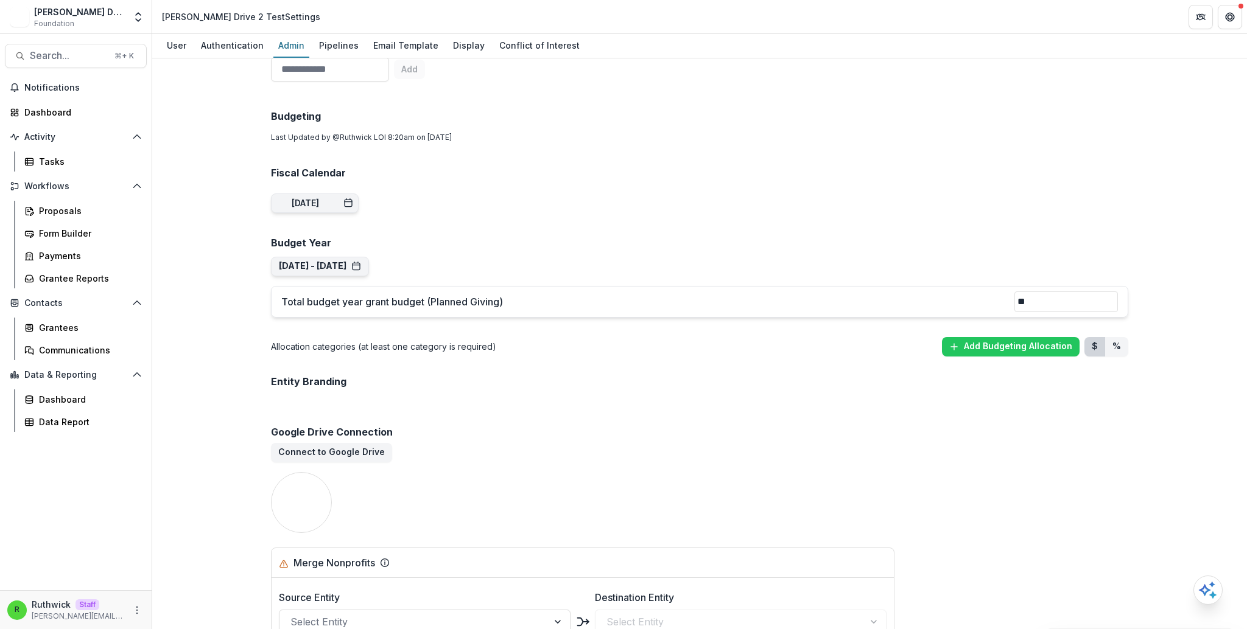
scroll to position [648, 0]
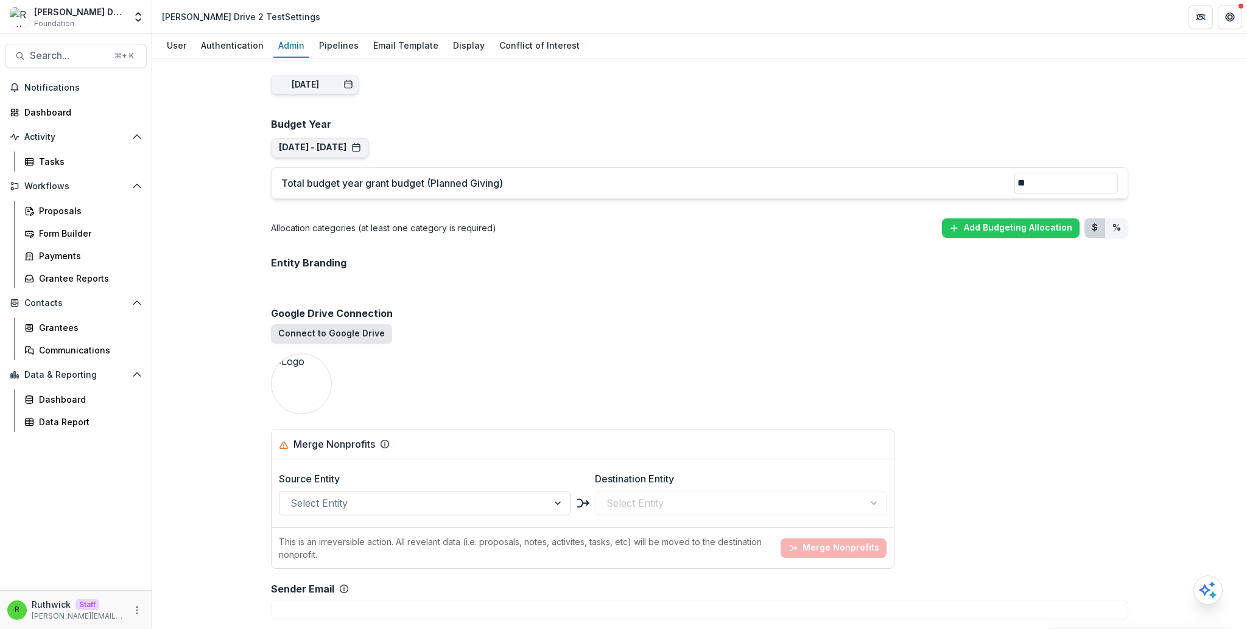
click at [368, 330] on button "Connect to Google Drive" at bounding box center [331, 333] width 121 height 19
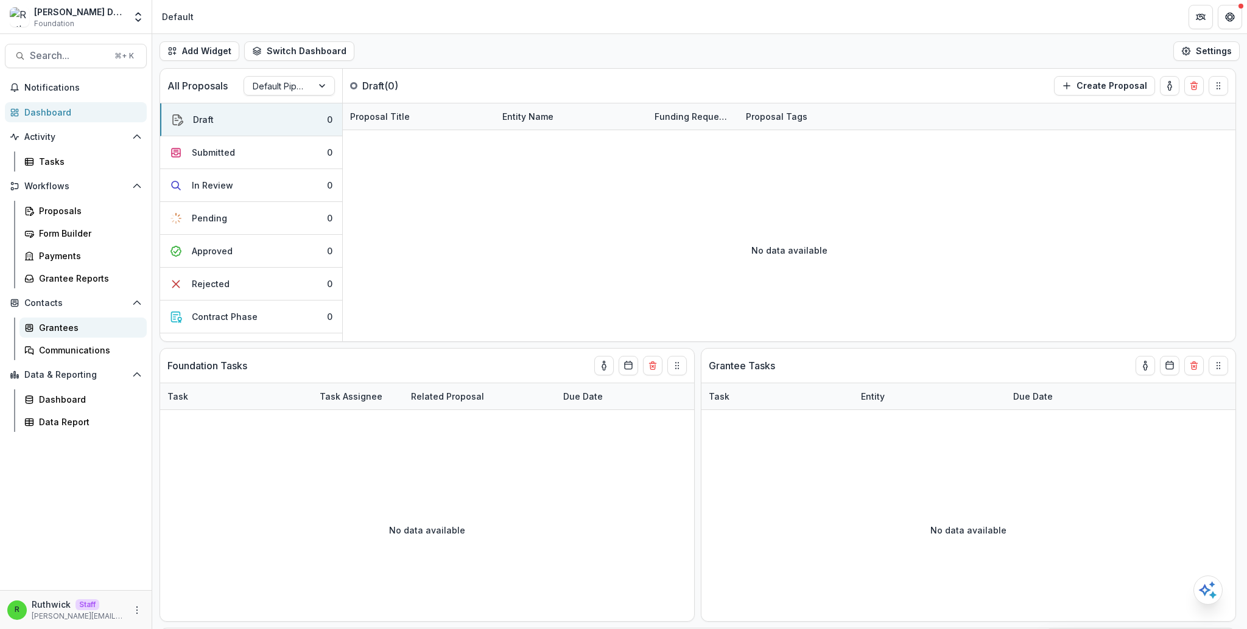
click at [111, 331] on div "Grantees" at bounding box center [88, 327] width 98 height 13
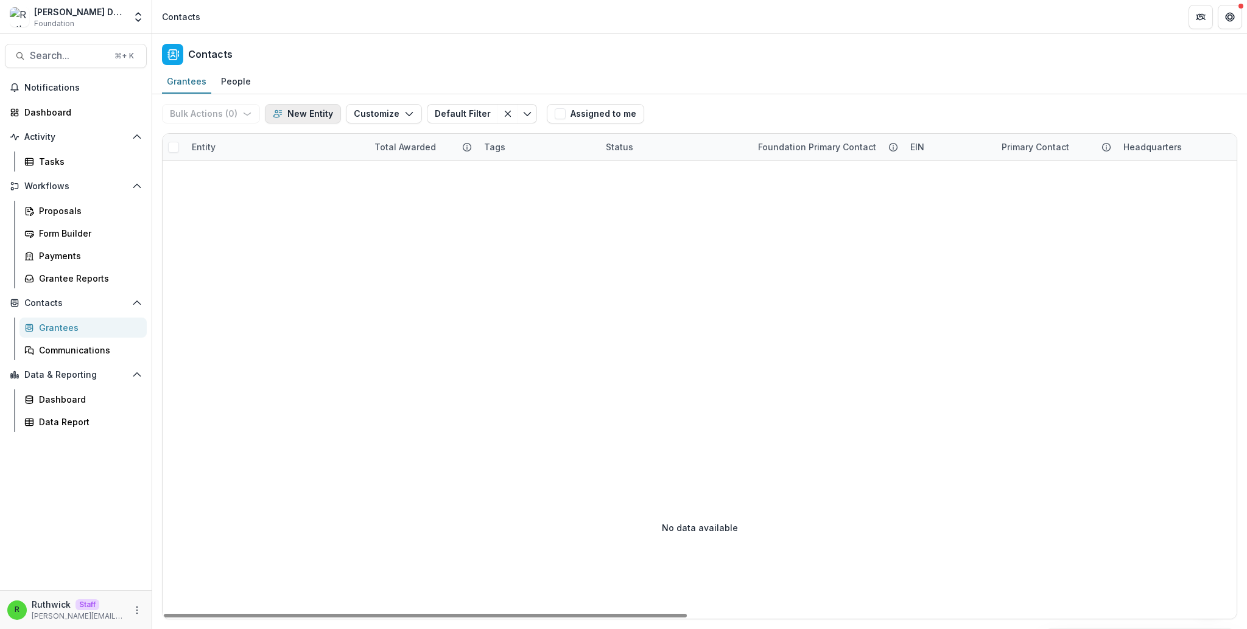
click at [289, 122] on button "New Entity" at bounding box center [303, 113] width 76 height 19
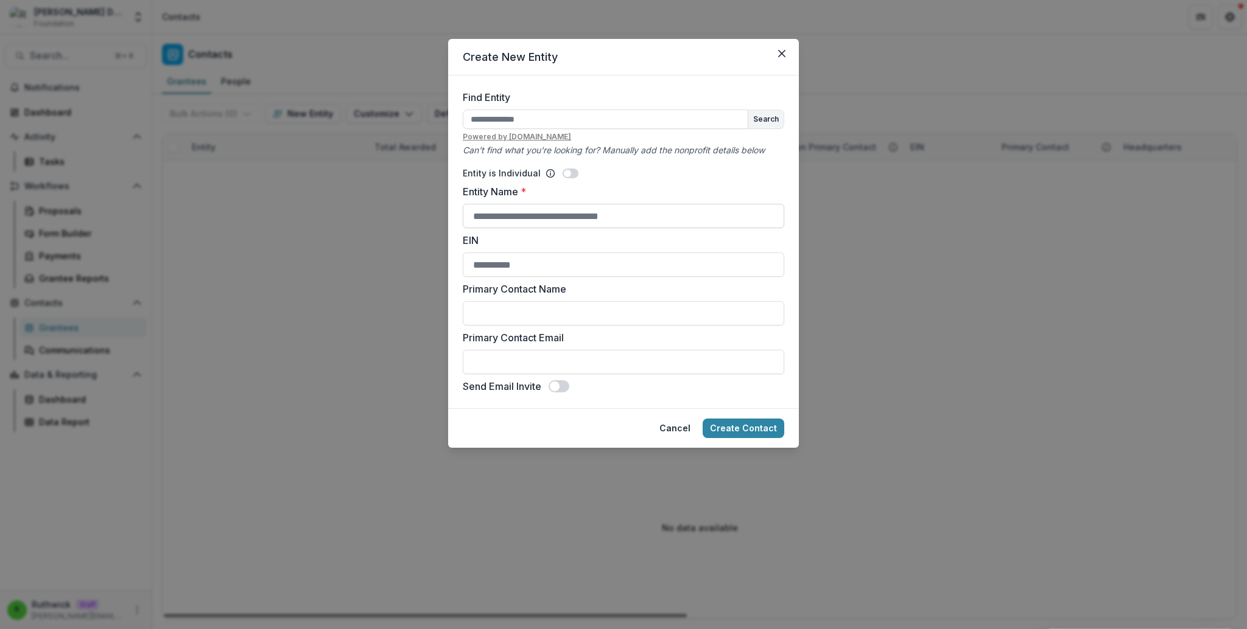
click at [511, 206] on input "Entity Name *" at bounding box center [623, 216] width 321 height 24
type input "**"
click at [675, 170] on div "Entity is Individual" at bounding box center [623, 173] width 321 height 13
click at [749, 420] on button "Create Contact" at bounding box center [744, 428] width 82 height 19
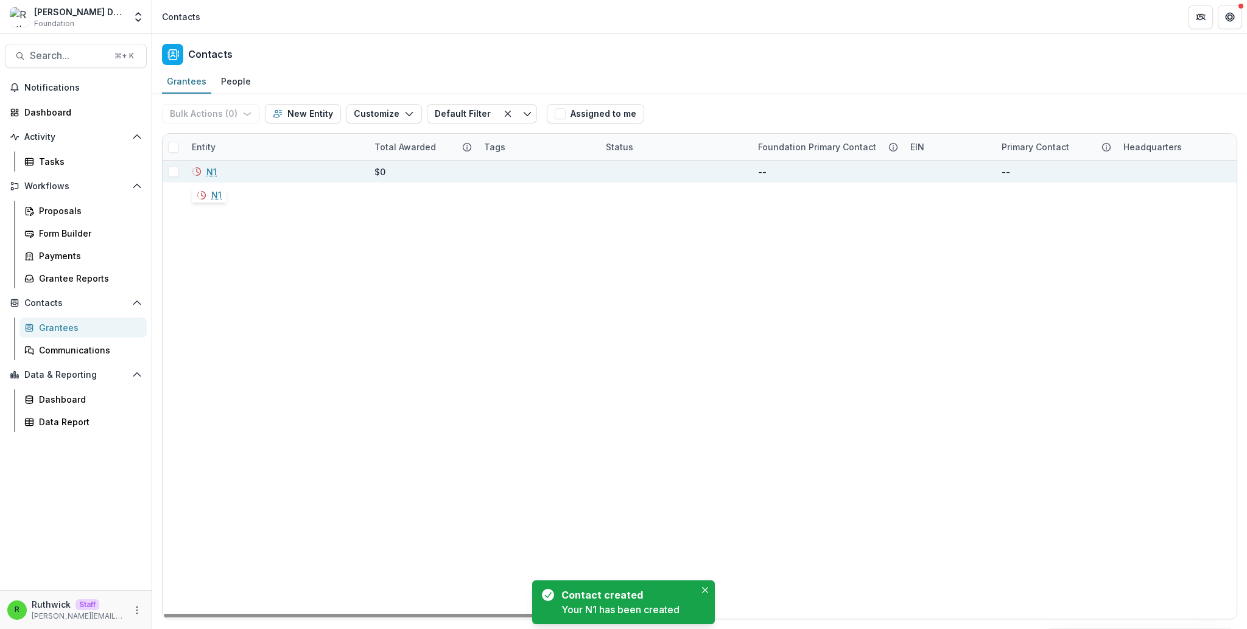
click at [211, 174] on link "N1" at bounding box center [211, 172] width 10 height 13
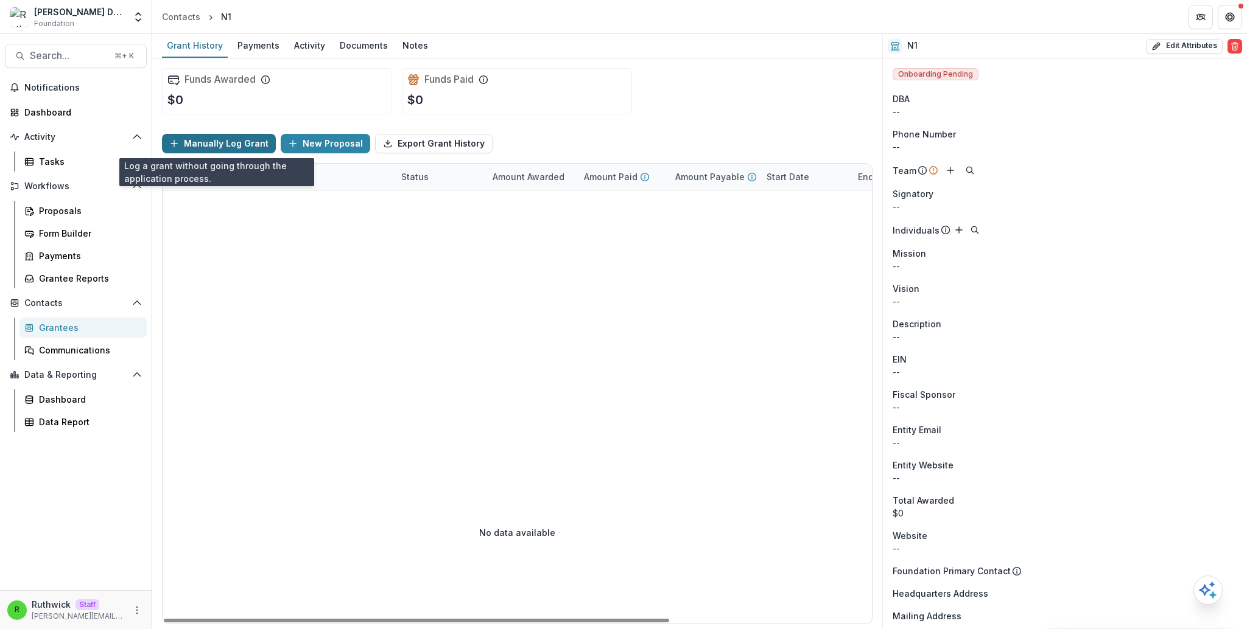
click at [242, 145] on button "Manually Log Grant" at bounding box center [219, 143] width 114 height 19
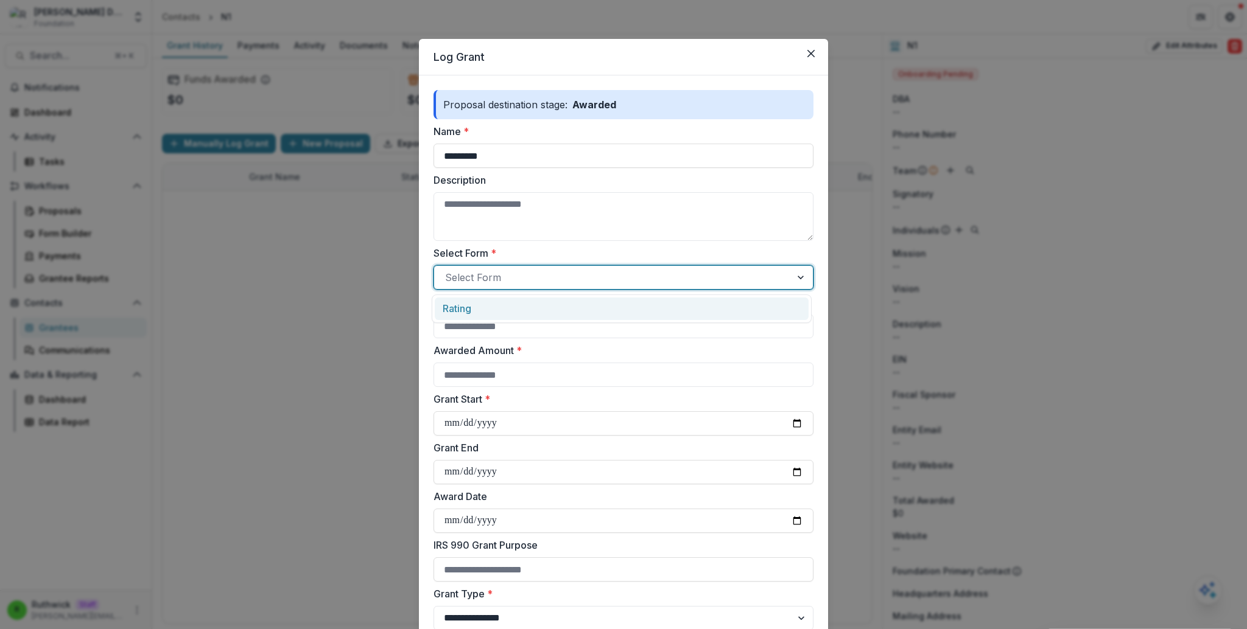
click at [542, 282] on div at bounding box center [612, 277] width 335 height 17
click at [548, 306] on div "Rating" at bounding box center [622, 308] width 358 height 15
click at [564, 363] on input "Awarded Amount *" at bounding box center [623, 375] width 380 height 24
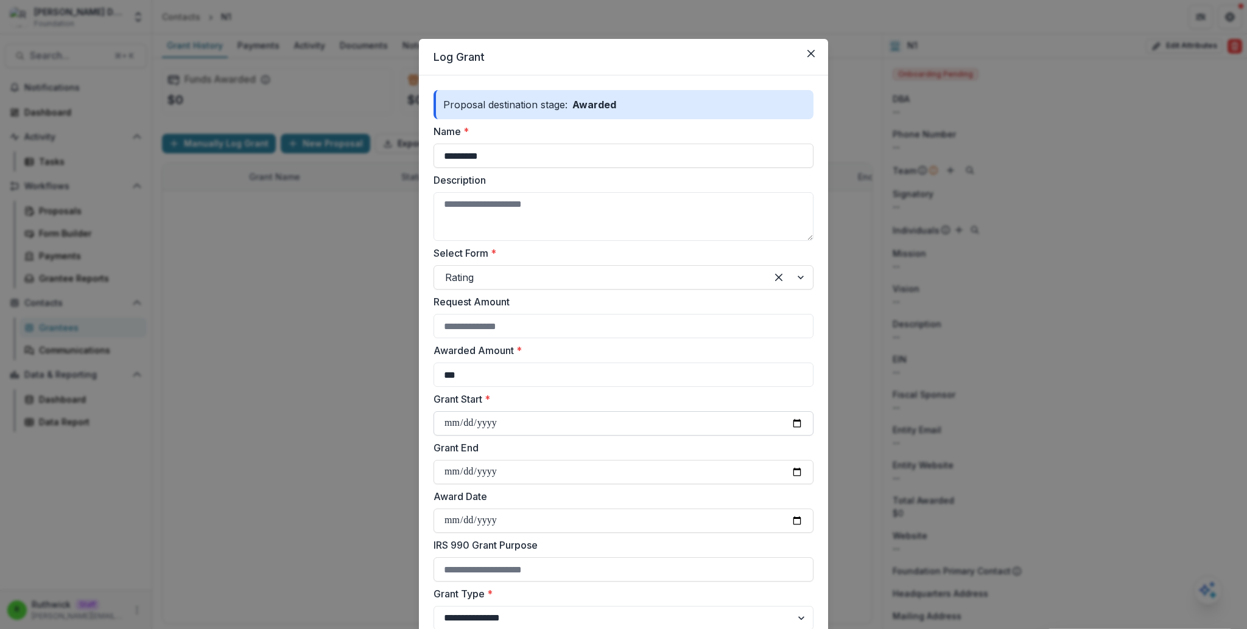
type input "***"
click at [794, 423] on input "Grant Start *" at bounding box center [623, 424] width 380 height 24
type input "**********"
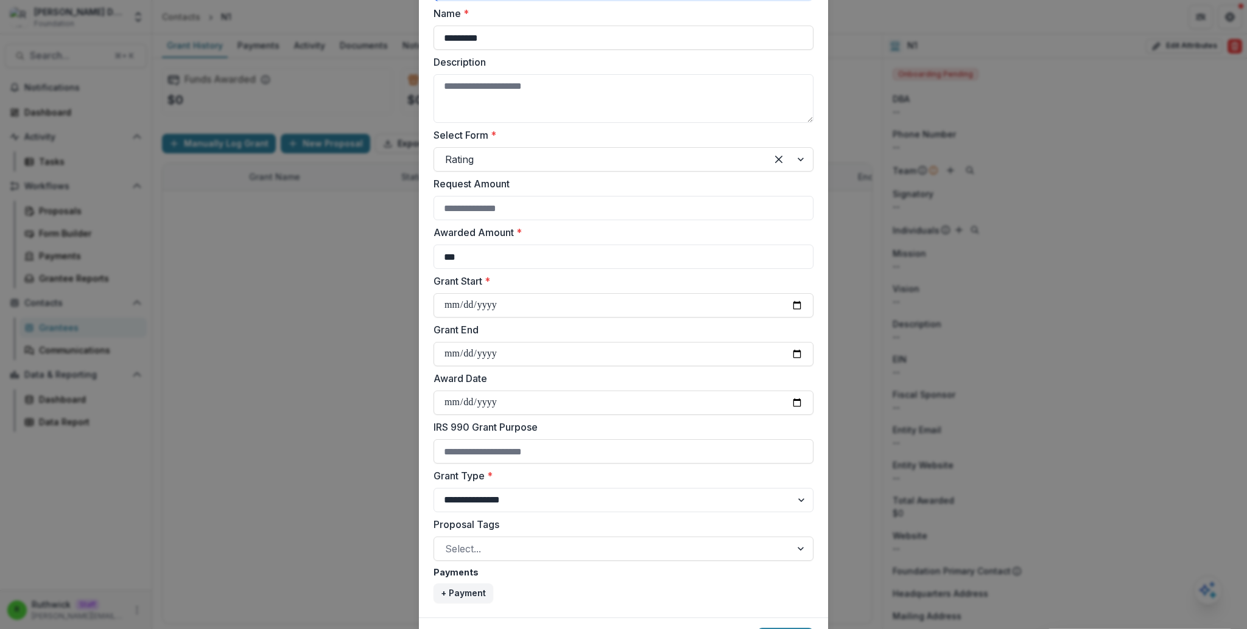
scroll to position [185, 0]
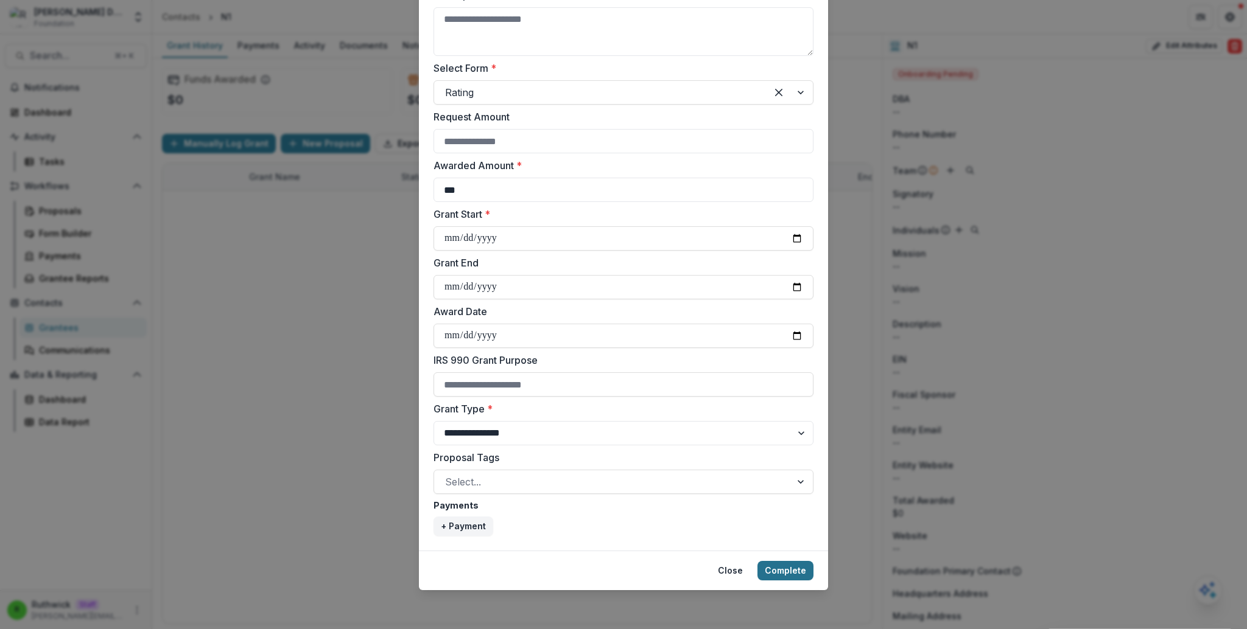
click at [783, 570] on button "Complete" at bounding box center [785, 570] width 56 height 19
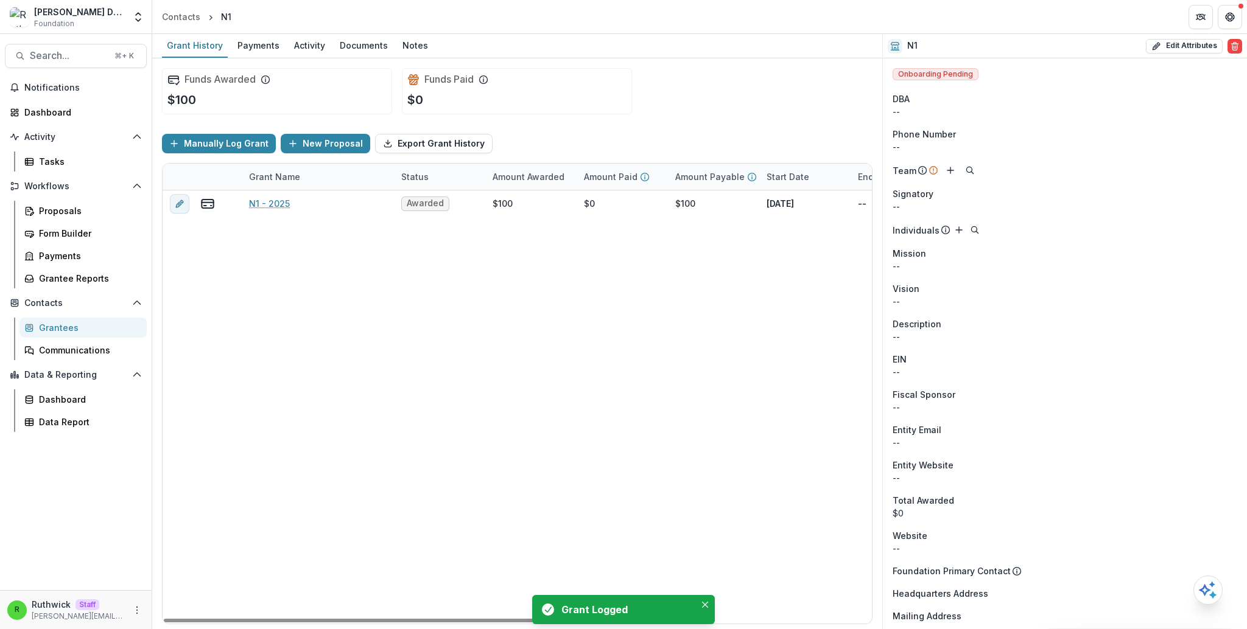
click at [508, 385] on div "N1 - 2025 Awarded $100 $0 $100 Sep 18, 2025 -- $0 OPERATING_GRANT" at bounding box center [659, 407] width 992 height 433
click at [349, 50] on div "Documents" at bounding box center [364, 46] width 58 height 18
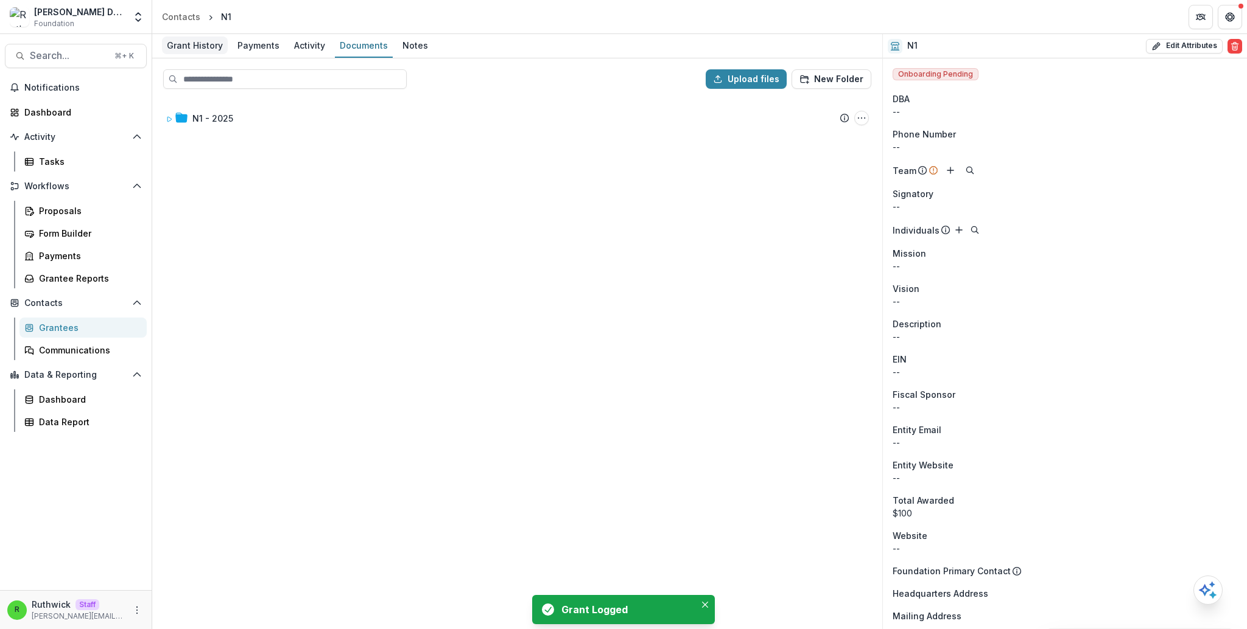
click at [205, 49] on div "Grant History" at bounding box center [195, 46] width 66 height 18
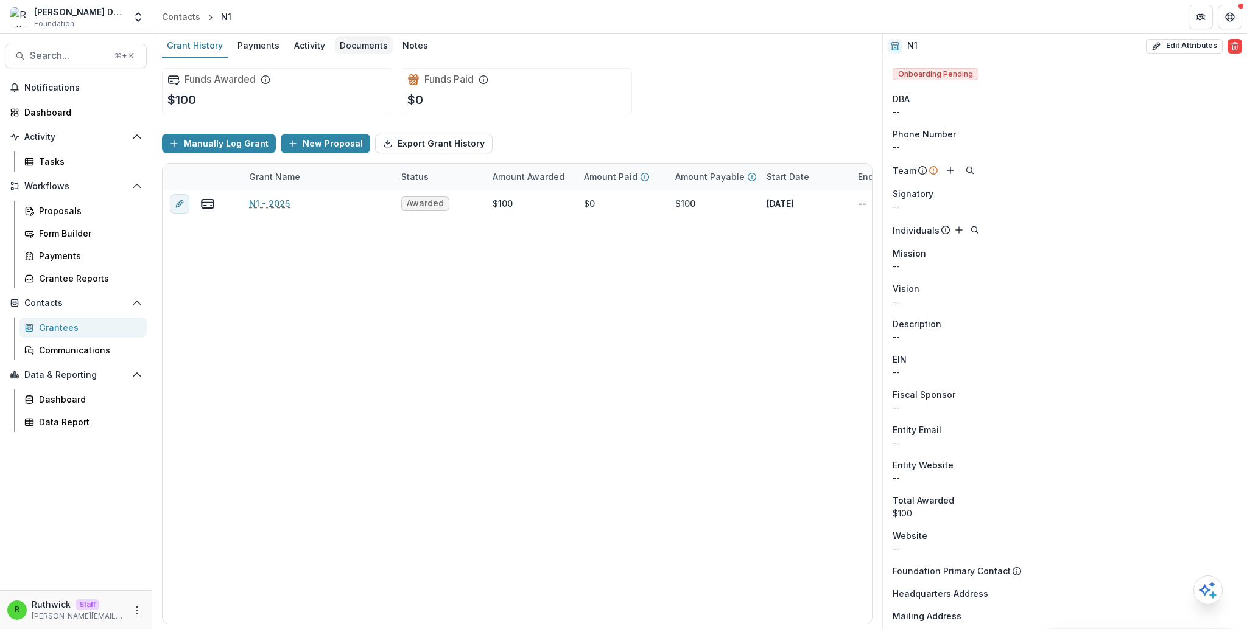
click at [348, 52] on div "Documents" at bounding box center [364, 46] width 58 height 18
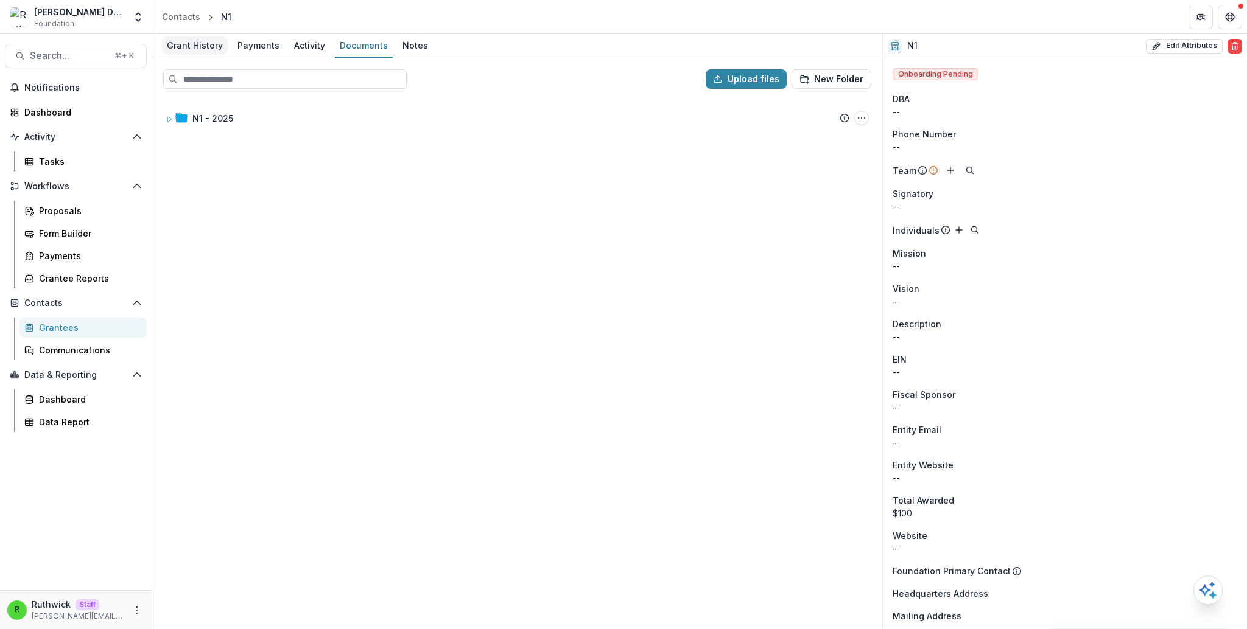
click at [225, 51] on link "Grant History" at bounding box center [195, 46] width 66 height 24
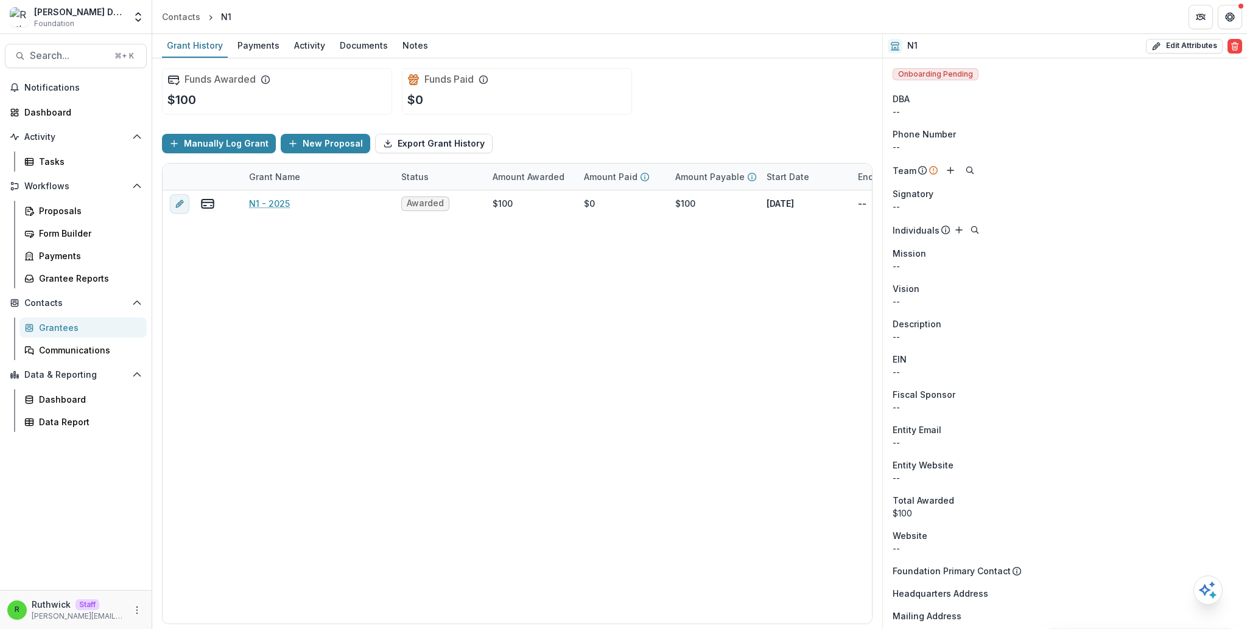
click at [484, 19] on header "Contacts N1" at bounding box center [699, 16] width 1095 height 33
click at [133, 612] on icon "More" at bounding box center [137, 611] width 10 height 10
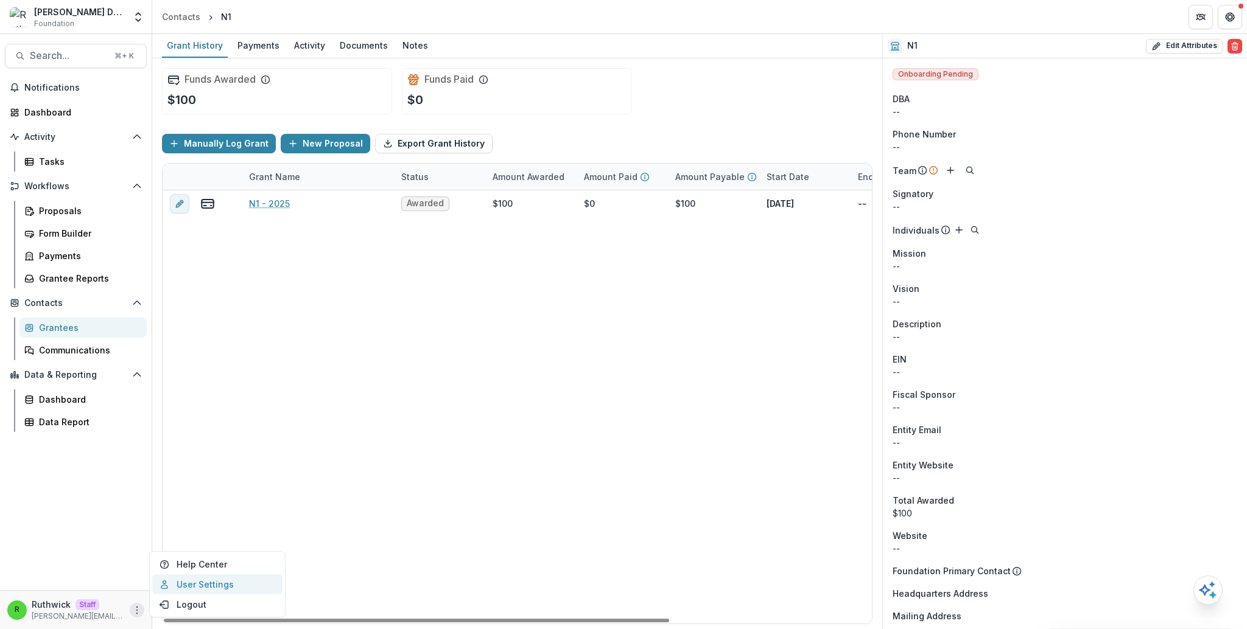
click at [233, 587] on link "User Settings" at bounding box center [217, 585] width 130 height 20
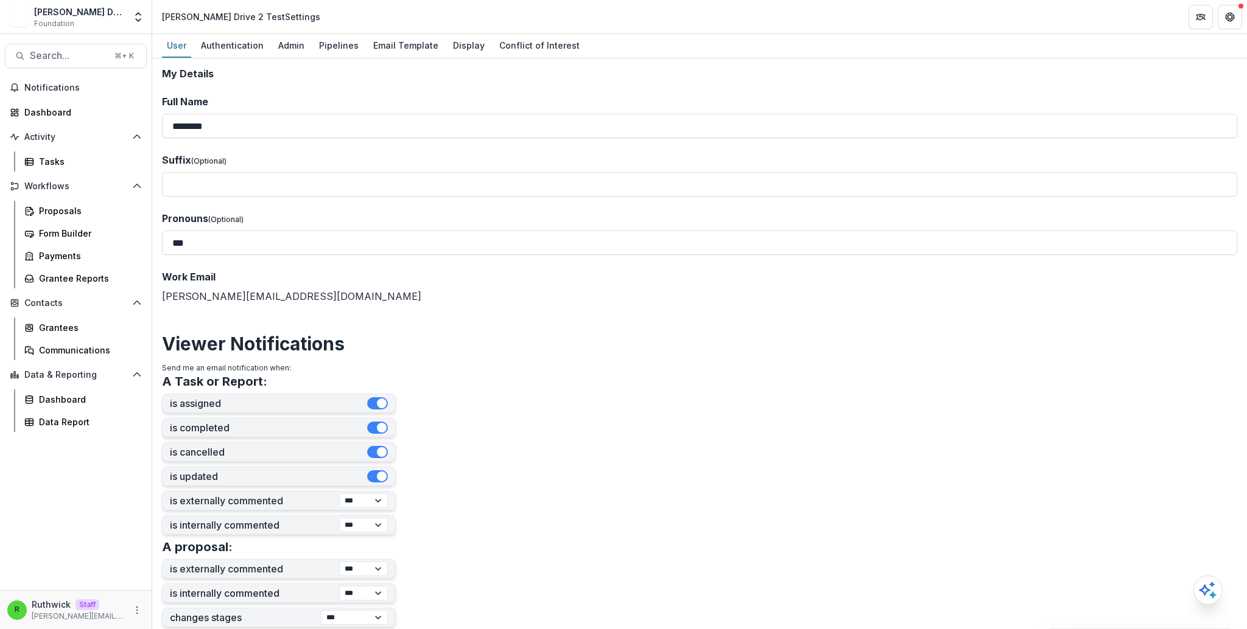
click at [679, 99] on label "Full Name" at bounding box center [696, 101] width 1068 height 15
click at [679, 114] on input "********" at bounding box center [699, 126] width 1075 height 24
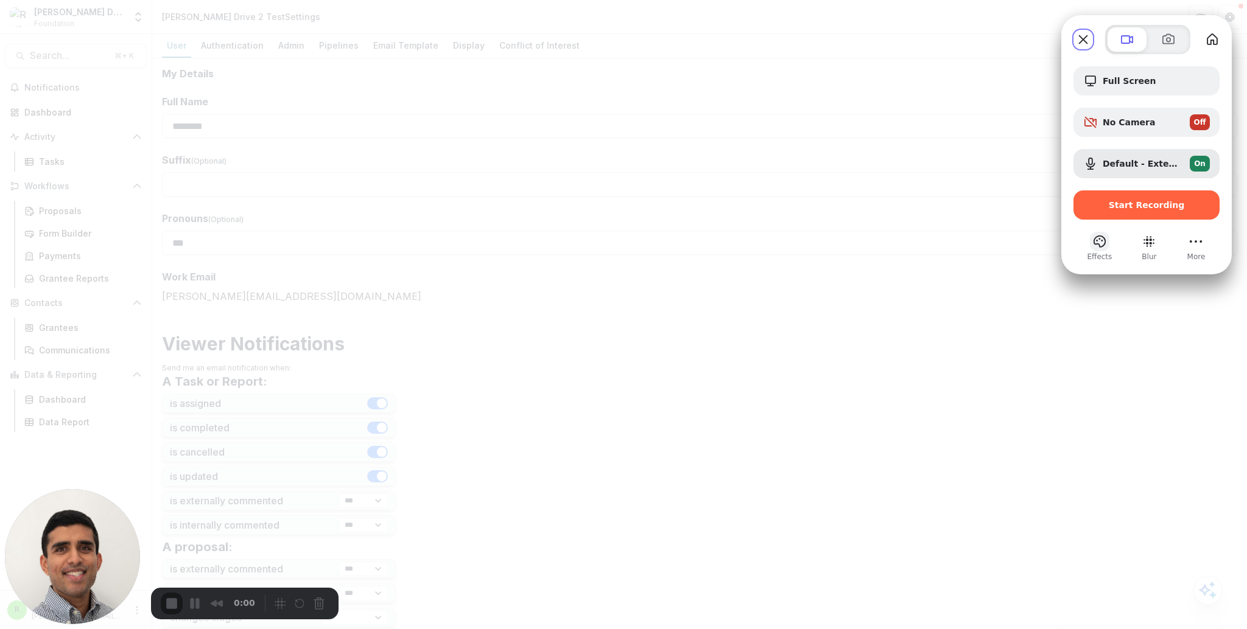
click at [1102, 238] on button "Effects" at bounding box center [1099, 241] width 19 height 19
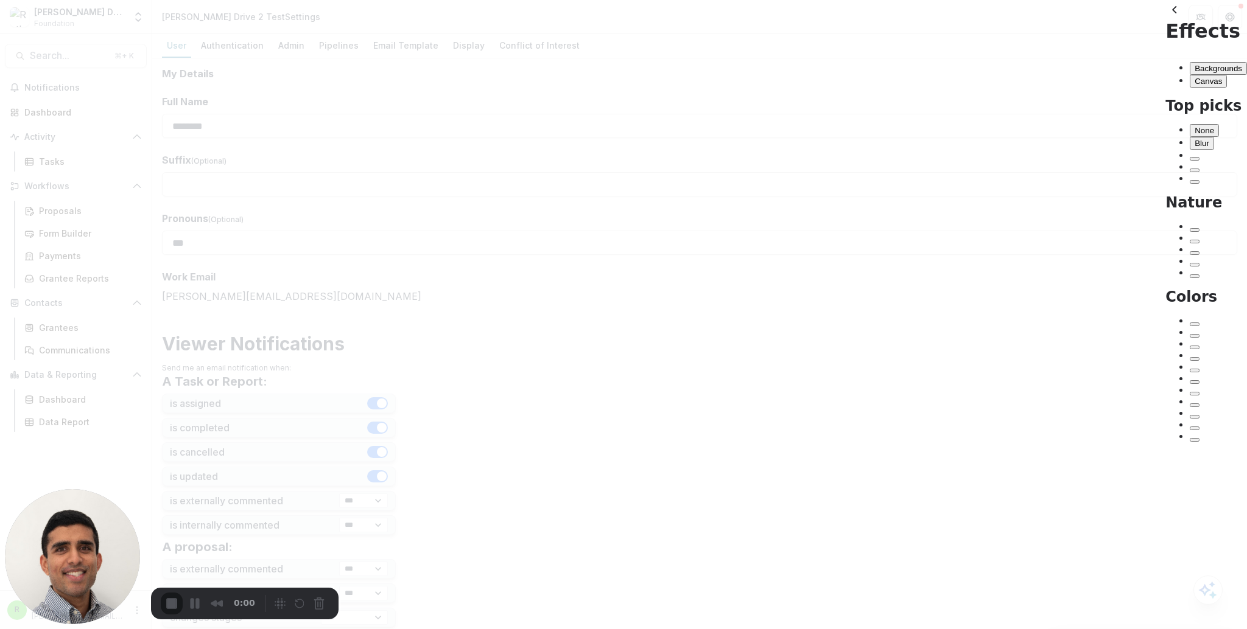
click at [1165, 33] on div "Effects" at bounding box center [1206, 21] width 82 height 43
click at [1165, 19] on button "back" at bounding box center [1174, 9] width 19 height 19
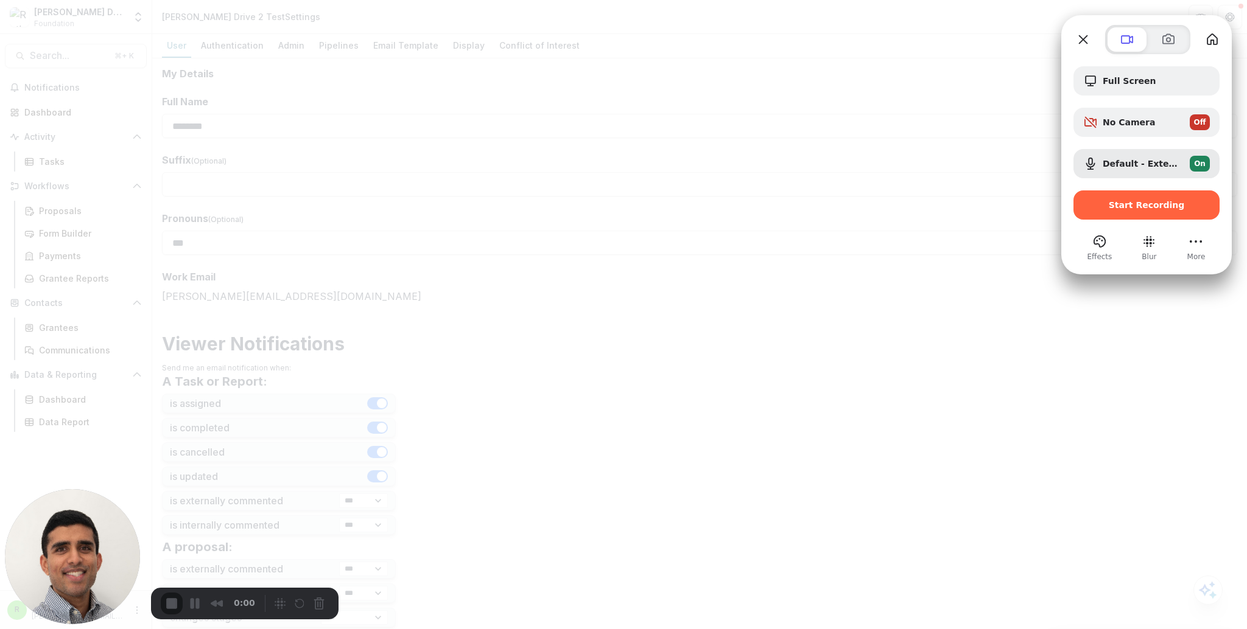
click at [1200, 254] on span "More" at bounding box center [1196, 256] width 18 height 11
click at [1196, 248] on button "More (22 unread)" at bounding box center [1195, 241] width 19 height 19
click at [1198, 244] on button "More (22 unread)" at bounding box center [1195, 241] width 19 height 19
click at [1168, 38] on span at bounding box center [1168, 39] width 15 height 15
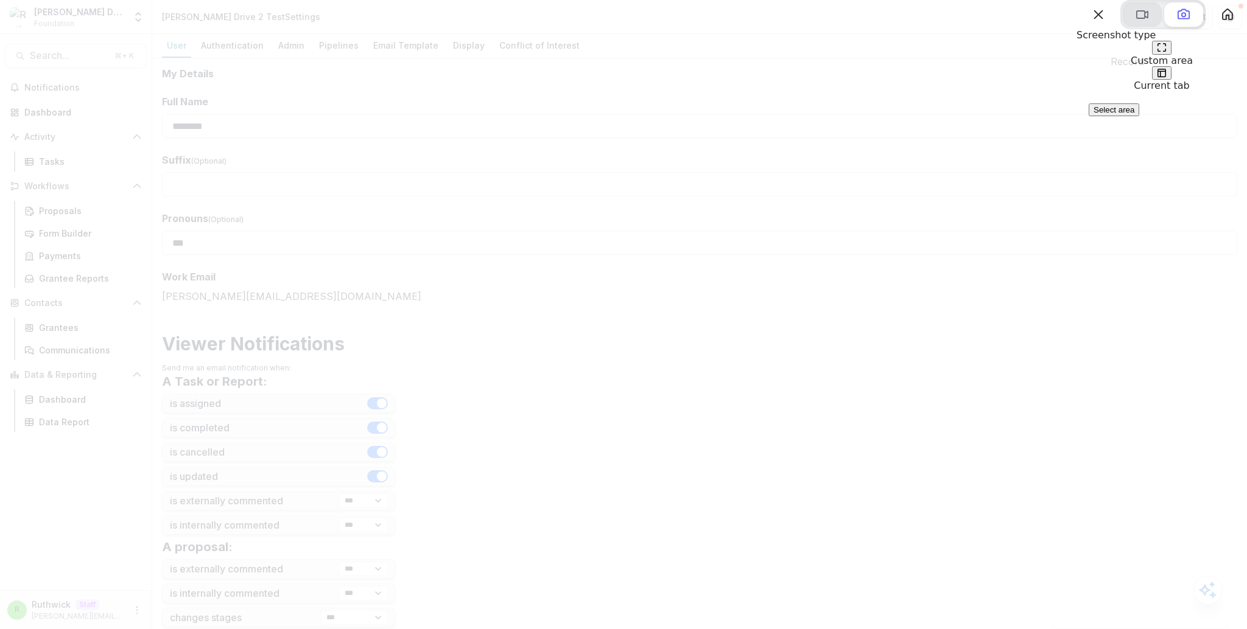
click at [1135, 22] on span at bounding box center [1142, 14] width 15 height 15
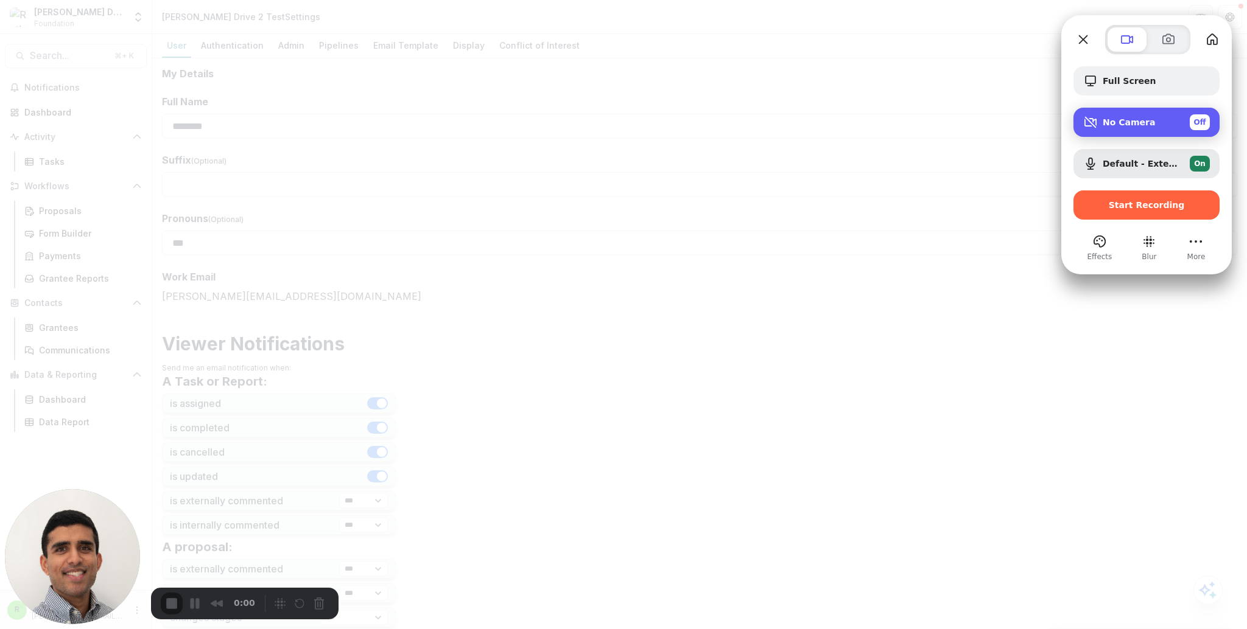
click at [1162, 126] on div "No Camera Off" at bounding box center [1155, 122] width 107 height 16
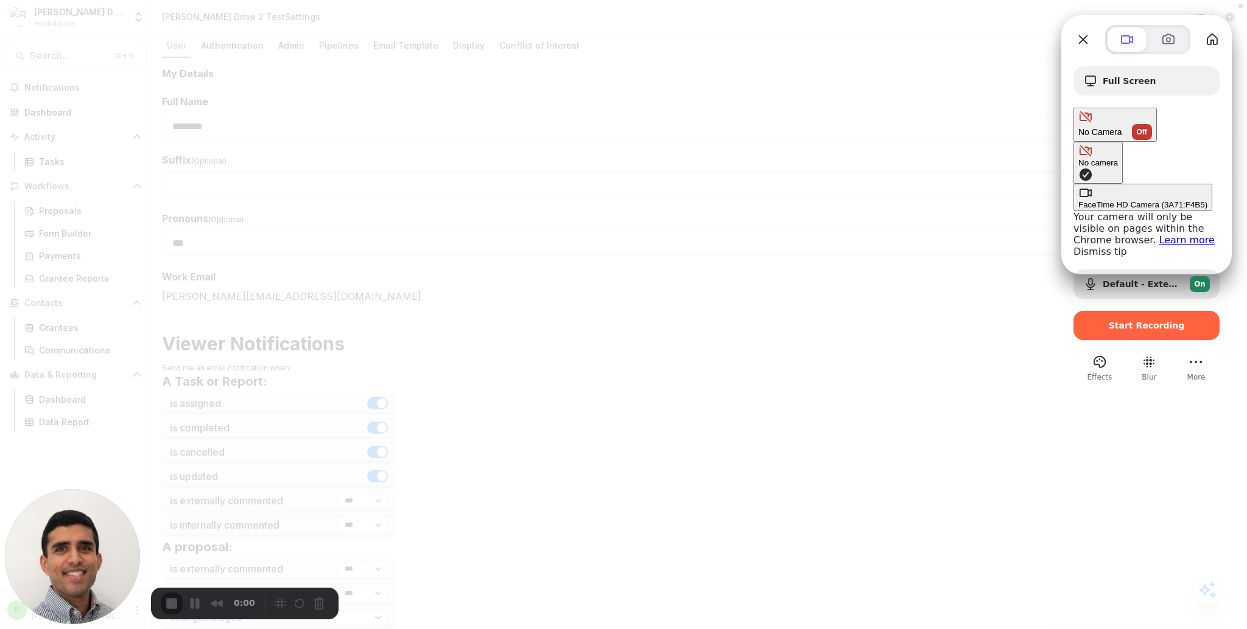
click at [1152, 124] on div "No Camera Off" at bounding box center [1115, 132] width 74 height 16
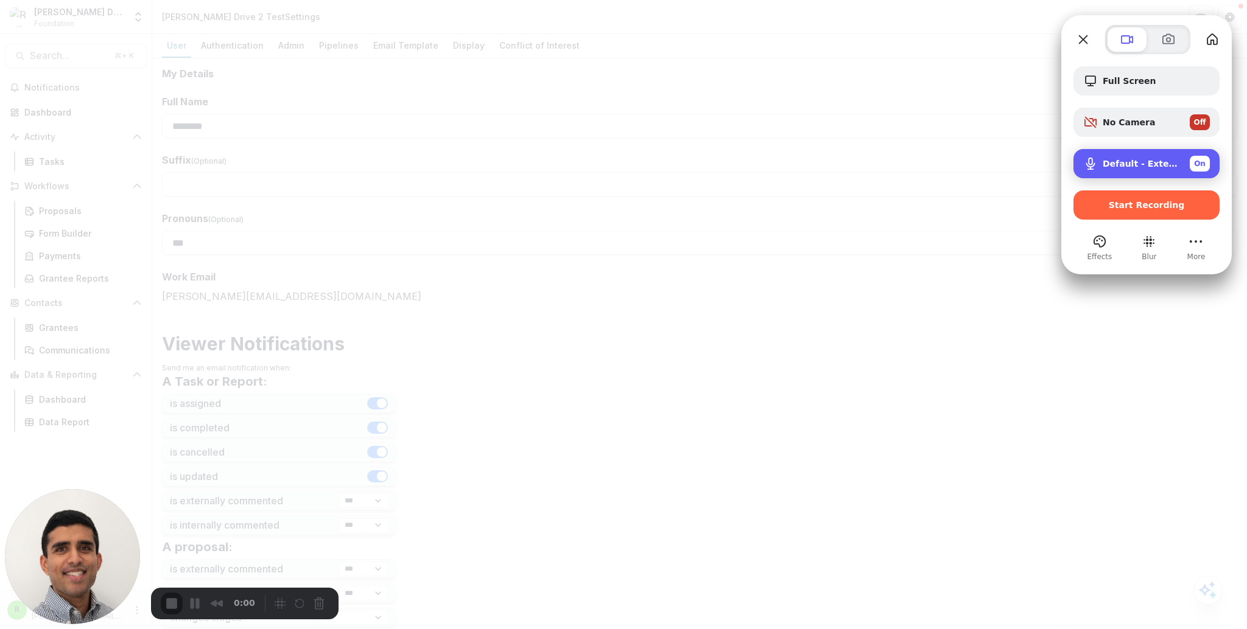
click at [1165, 159] on span "Default - External Microphone (Built-in)" at bounding box center [1140, 164] width 77 height 10
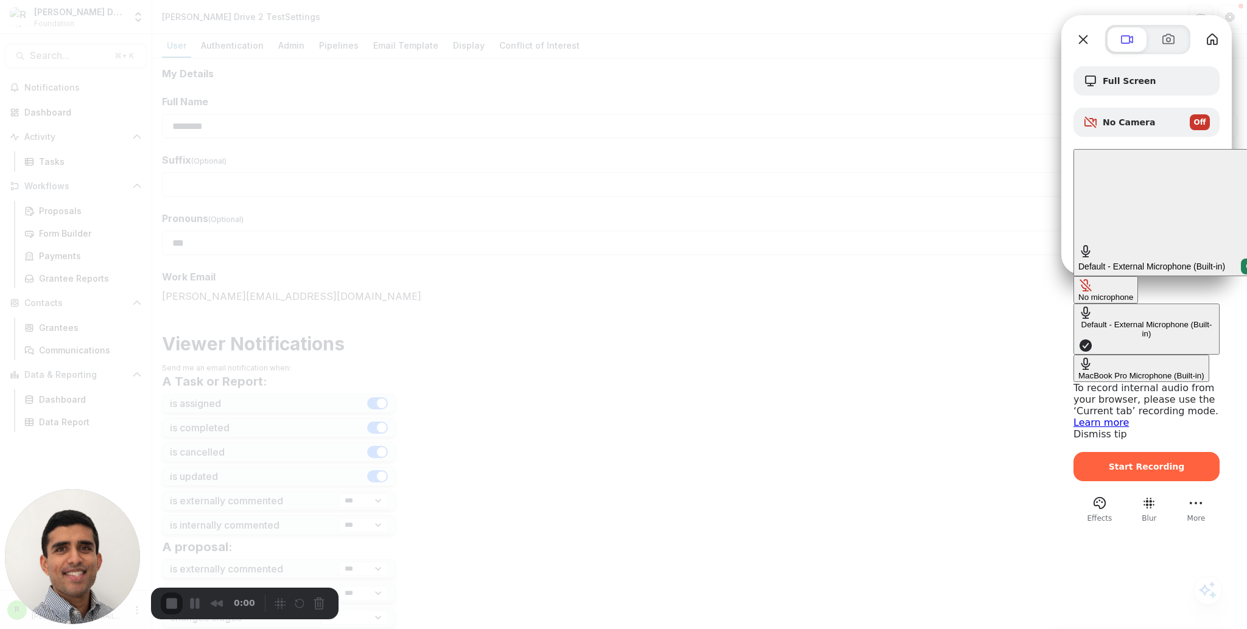
click at [1165, 262] on span "Default - External Microphone (Built-in)" at bounding box center [1151, 267] width 147 height 10
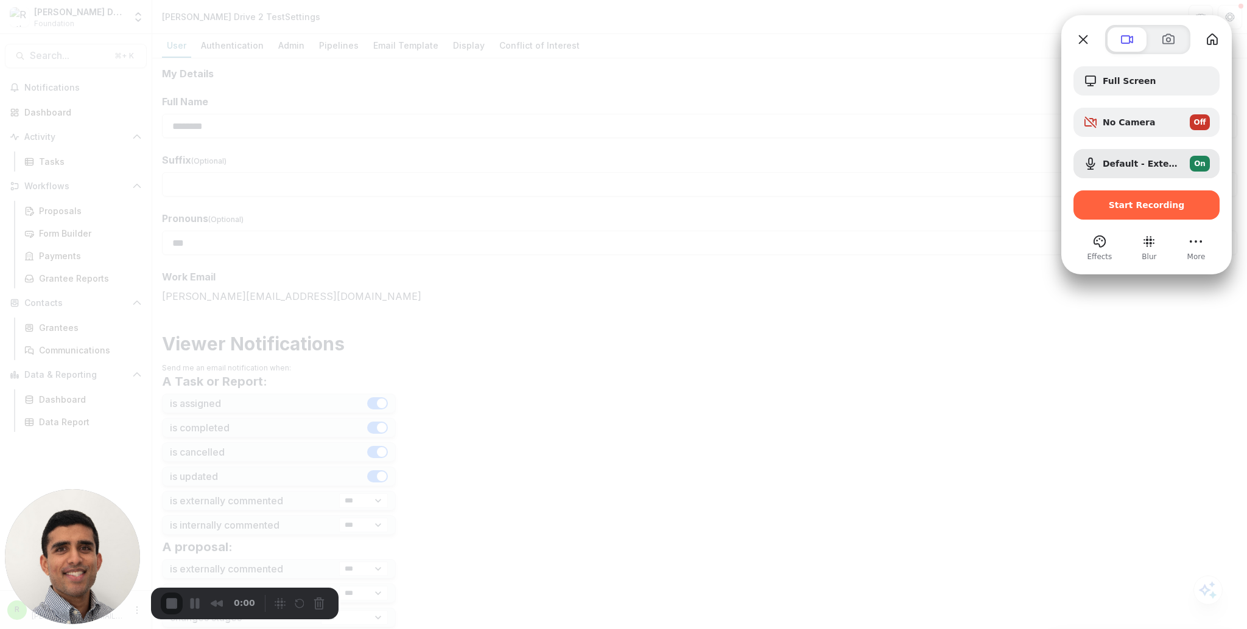
click at [250, 516] on div at bounding box center [623, 314] width 1247 height 629
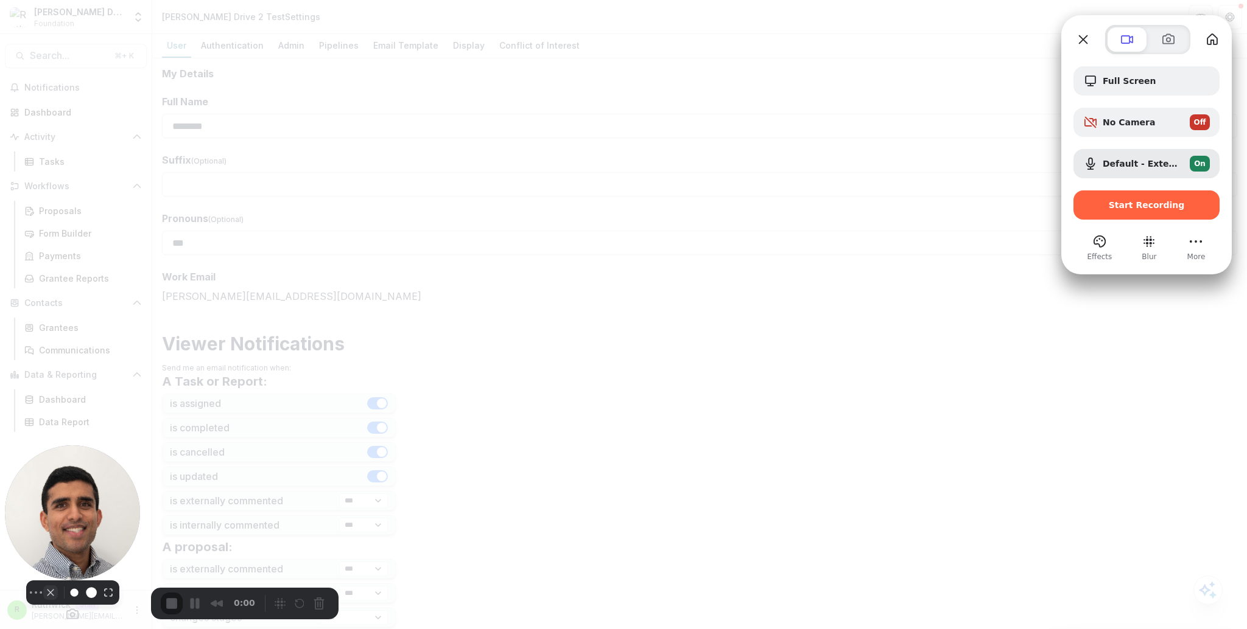
click at [46, 600] on button "Camera off" at bounding box center [50, 593] width 15 height 15
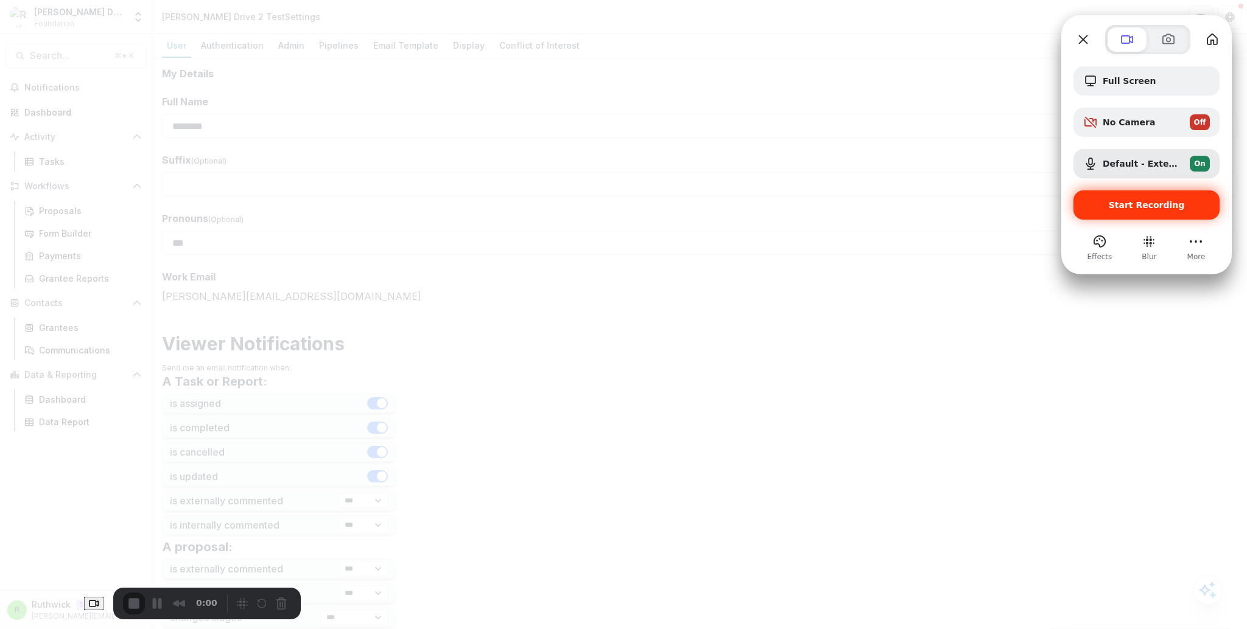
click at [1120, 209] on span "Start Recording" at bounding box center [1147, 205] width 76 height 10
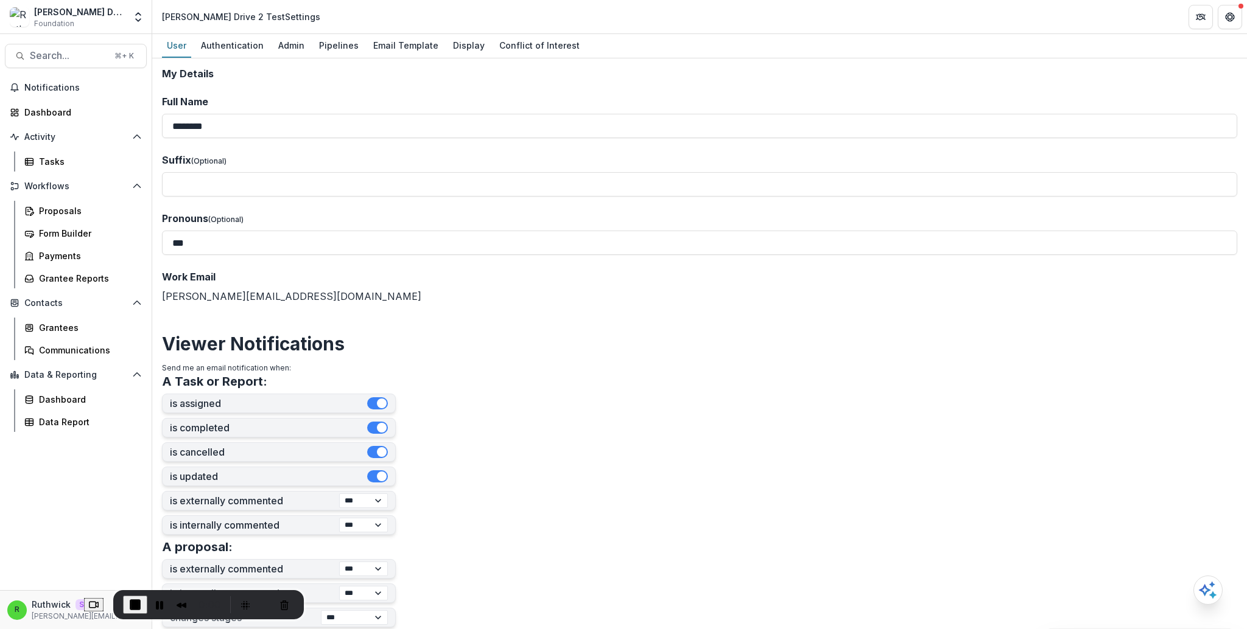
click at [775, 304] on form "**********" at bounding box center [699, 474] width 1075 height 813
click at [287, 37] on div "Admin" at bounding box center [291, 46] width 36 height 18
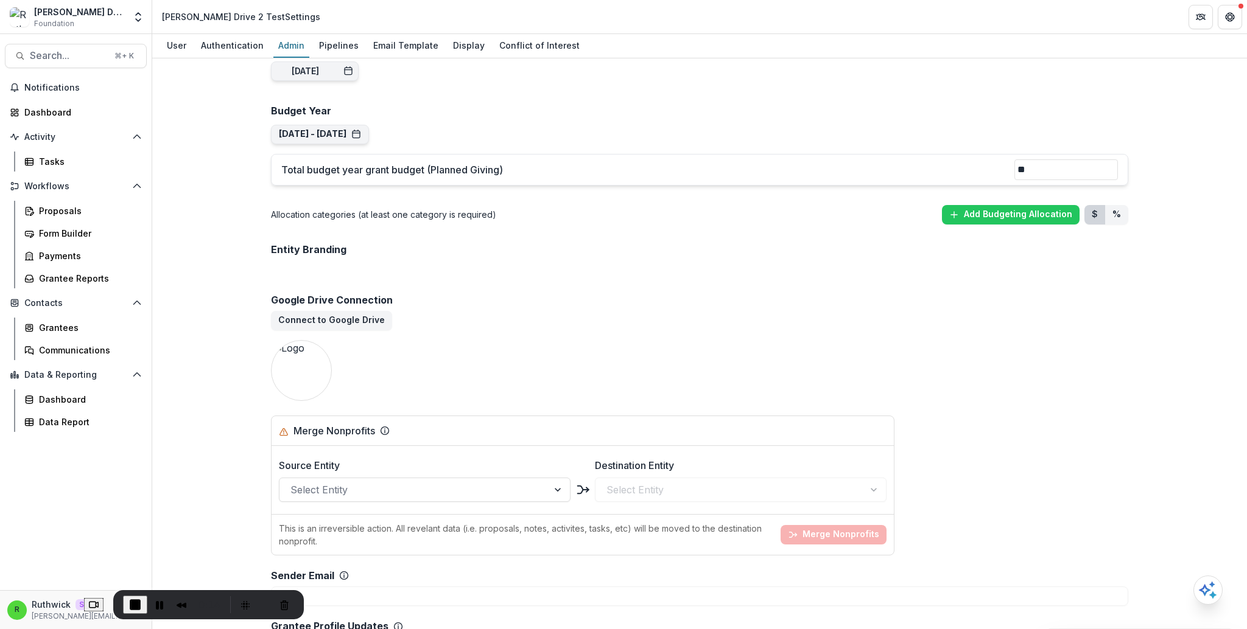
scroll to position [674, 0]
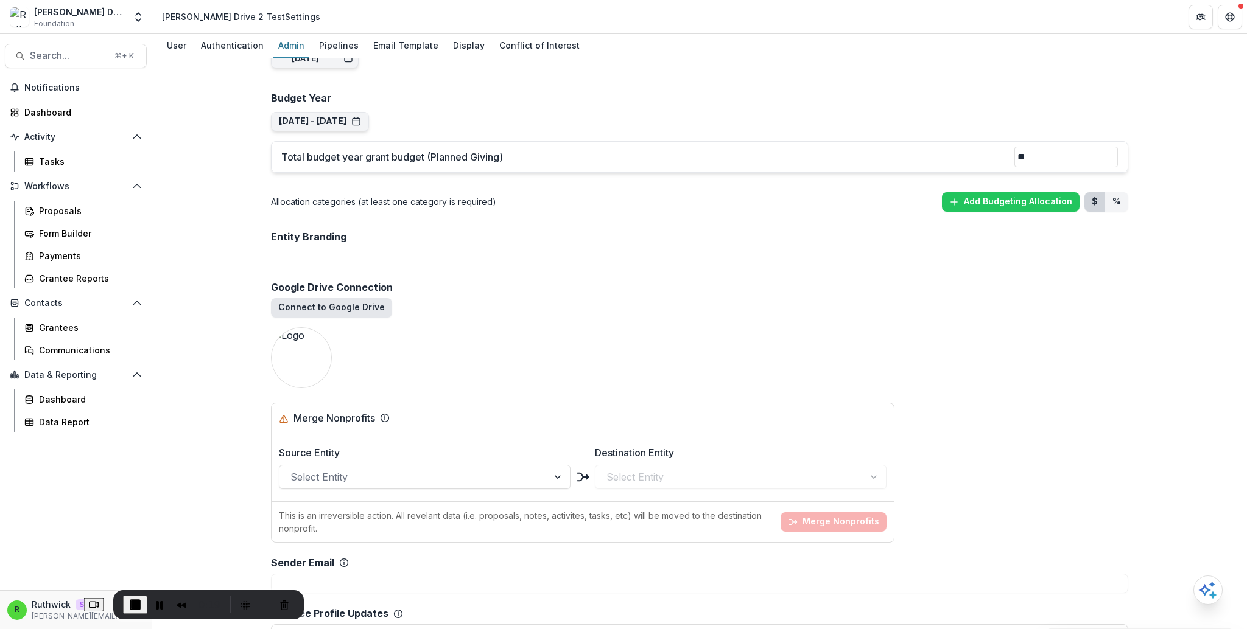
click at [360, 309] on button "Connect to Google Drive" at bounding box center [331, 307] width 121 height 19
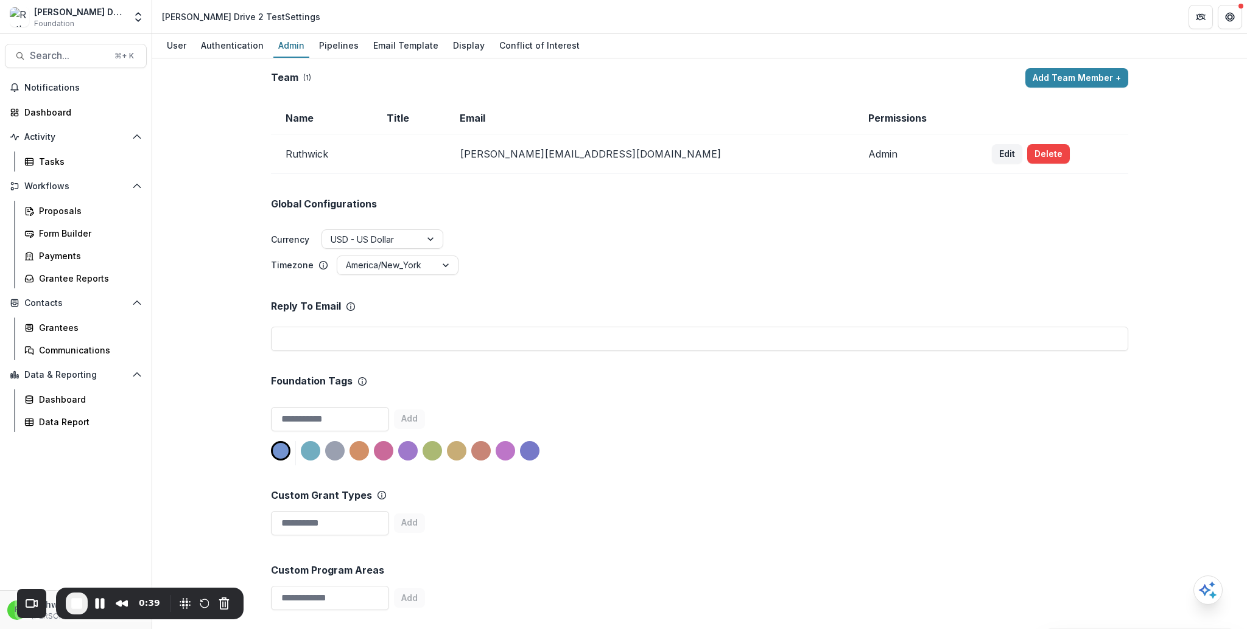
click at [553, 211] on div "Global Configurations Currency USD - US Dollar Timezone America/New_York" at bounding box center [699, 225] width 857 height 102
click at [100, 325] on div "Grantees" at bounding box center [88, 327] width 98 height 13
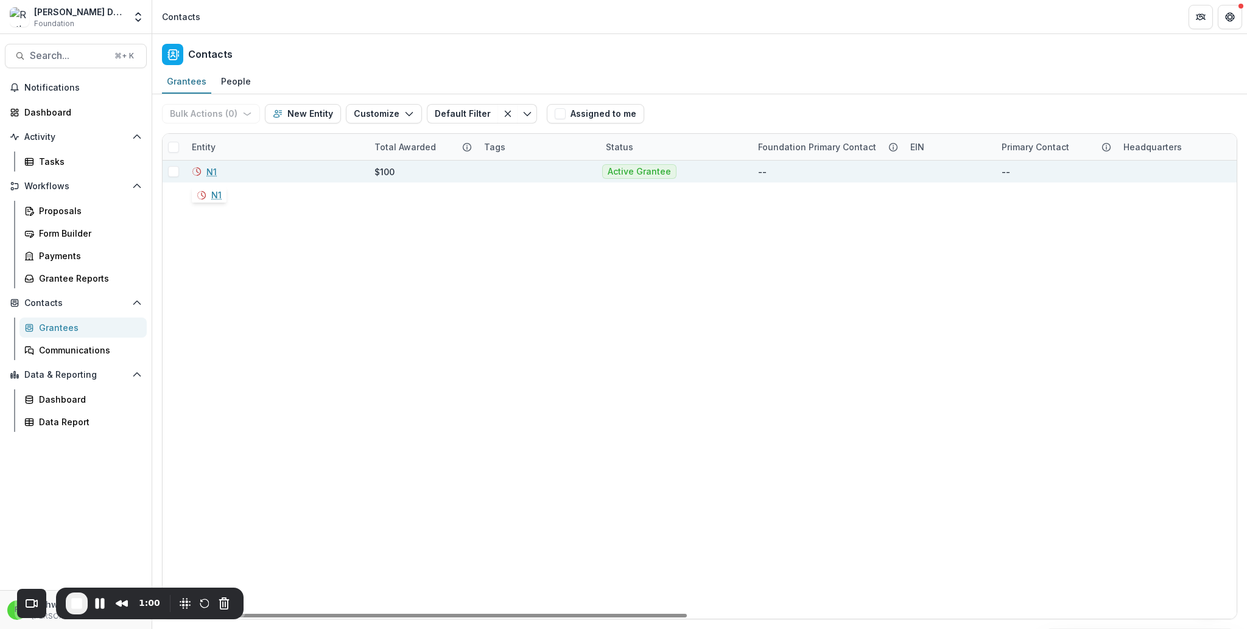
click at [215, 170] on link "N1" at bounding box center [211, 172] width 10 height 13
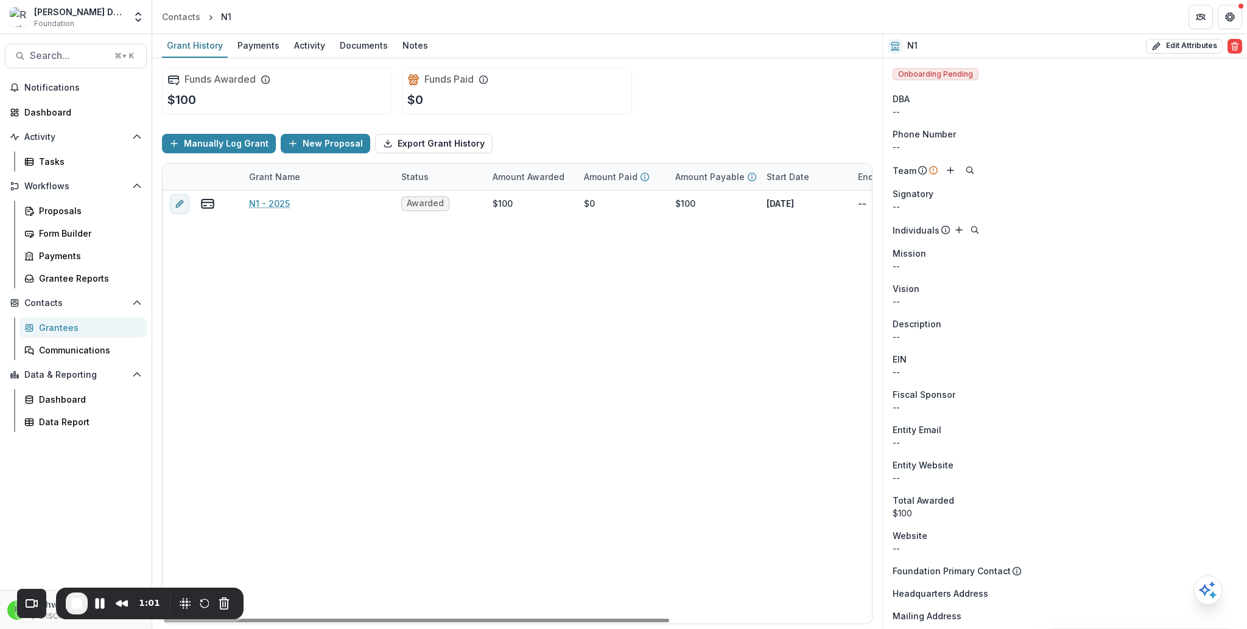
click at [614, 91] on div "Funds Paid $0" at bounding box center [517, 91] width 230 height 46
click at [354, 38] on div "Documents" at bounding box center [364, 46] width 58 height 18
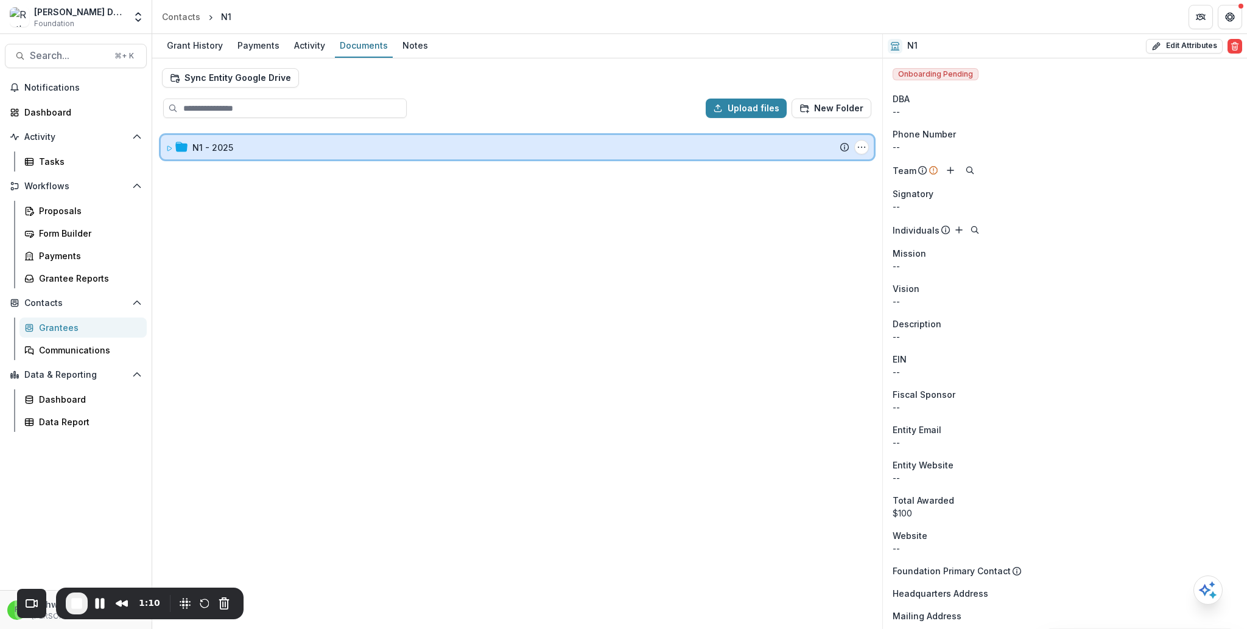
click at [311, 144] on div "N1 - 2025" at bounding box center [520, 147] width 657 height 13
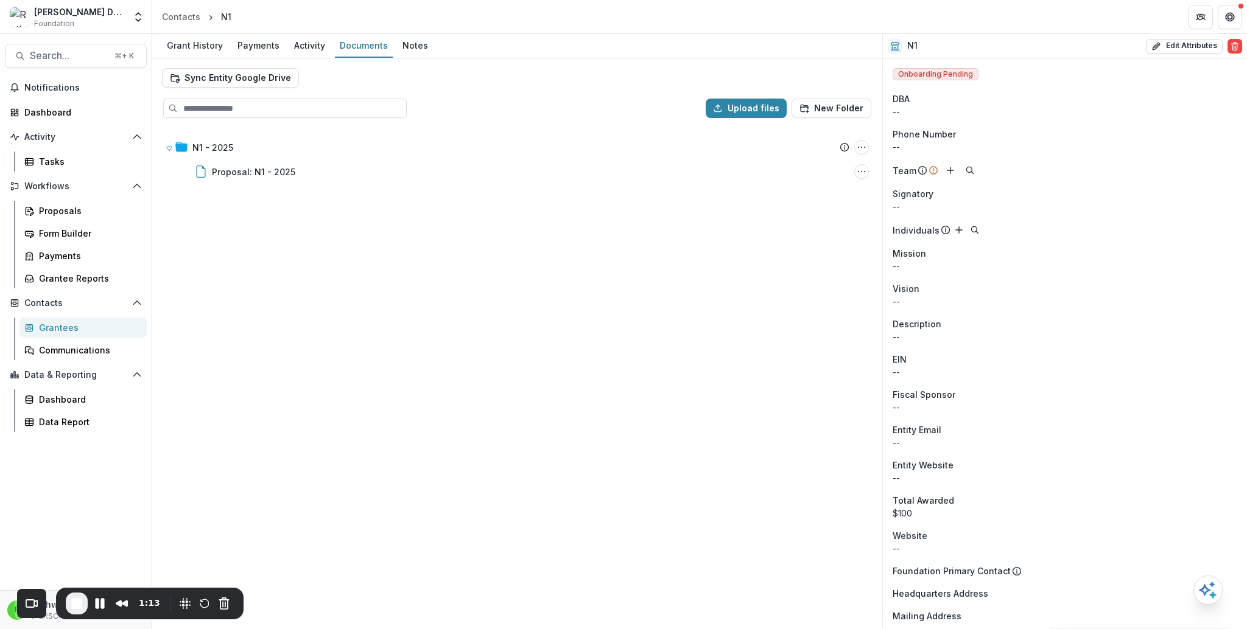
click at [411, 69] on div "Sync Entity Google Drive" at bounding box center [517, 77] width 710 height 19
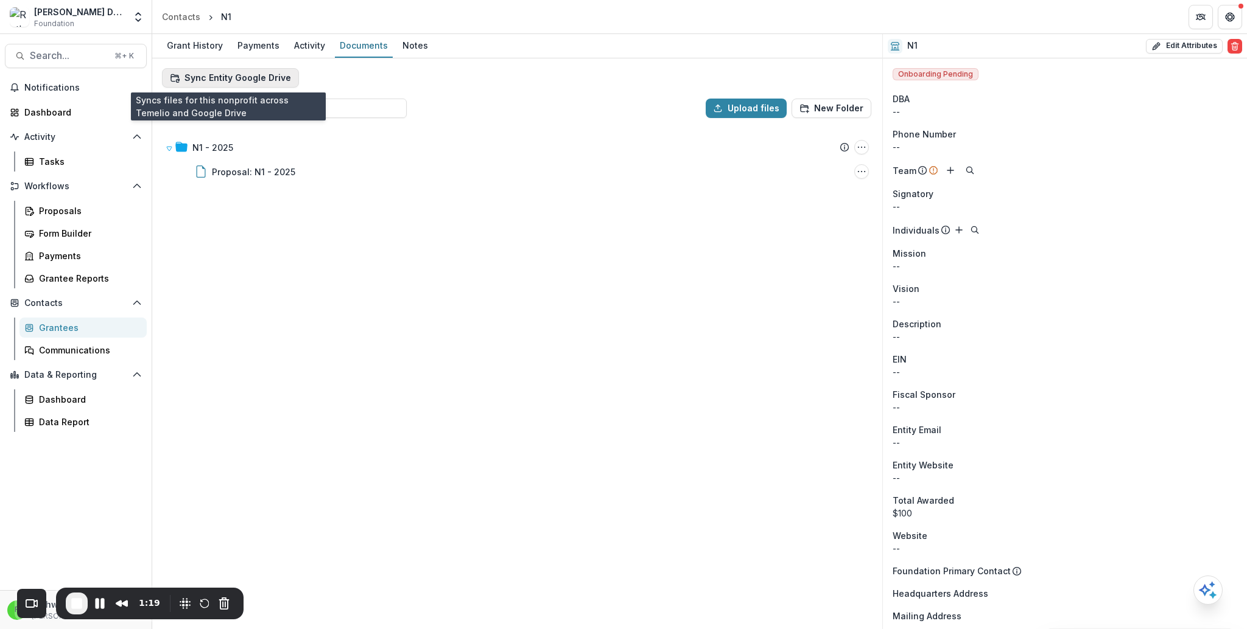
click at [231, 80] on button "Sync Entity Google Drive" at bounding box center [230, 77] width 137 height 19
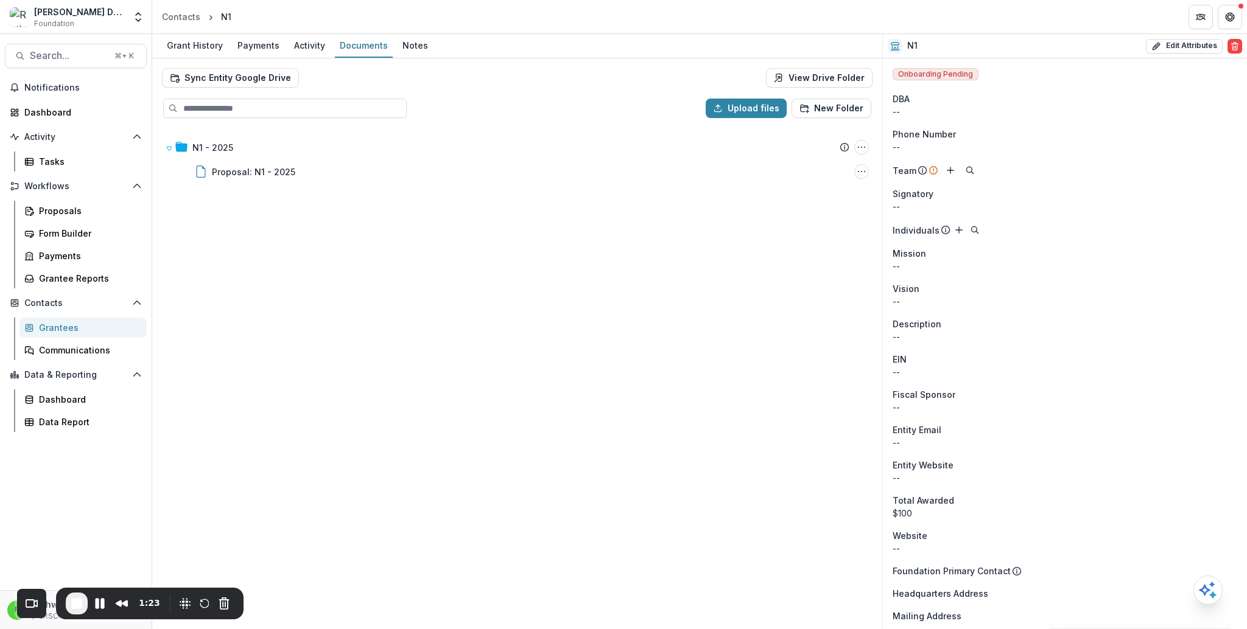
click at [317, 284] on div "N1 - 2025 Submission Temelio Proposal Attached proposal documents Report Tasks …" at bounding box center [516, 378] width 727 height 500
click at [482, 60] on div "Sync Entity Google Drive View Drive Folder" at bounding box center [517, 72] width 730 height 29
click at [836, 83] on link "View Drive Folder" at bounding box center [819, 77] width 107 height 19
click at [502, 249] on div "N1 - 2025 Submission Temelio Proposal Attached proposal documents Report Tasks …" at bounding box center [516, 378] width 727 height 500
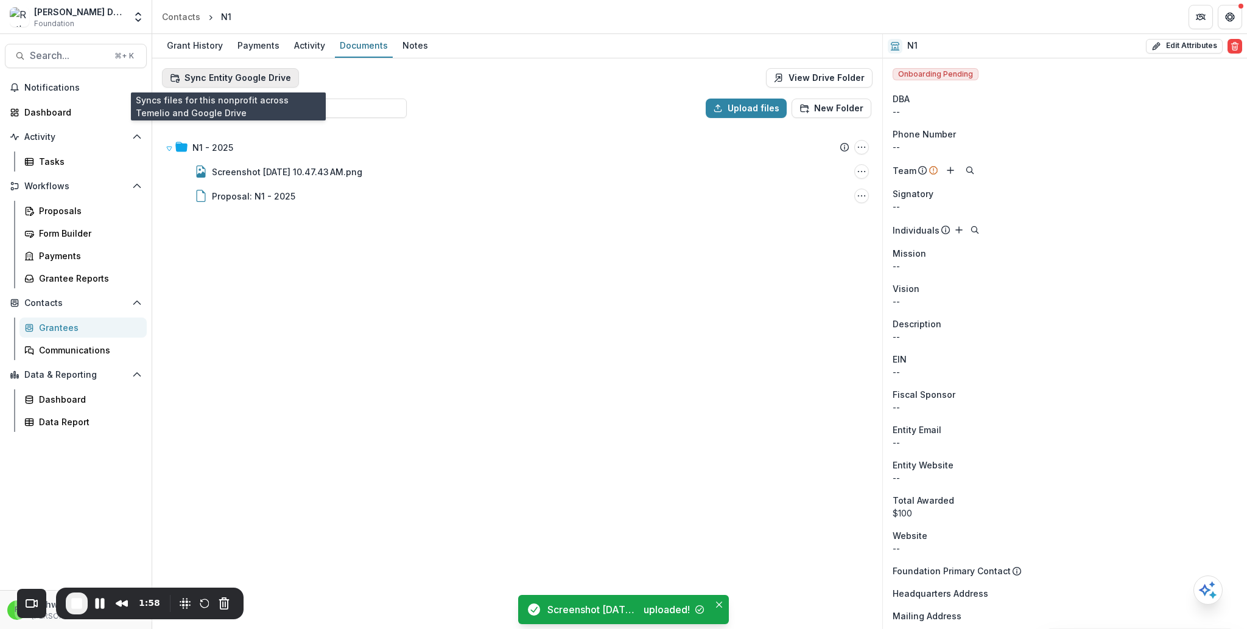
click at [223, 79] on button "Sync Entity Google Drive" at bounding box center [230, 77] width 137 height 19
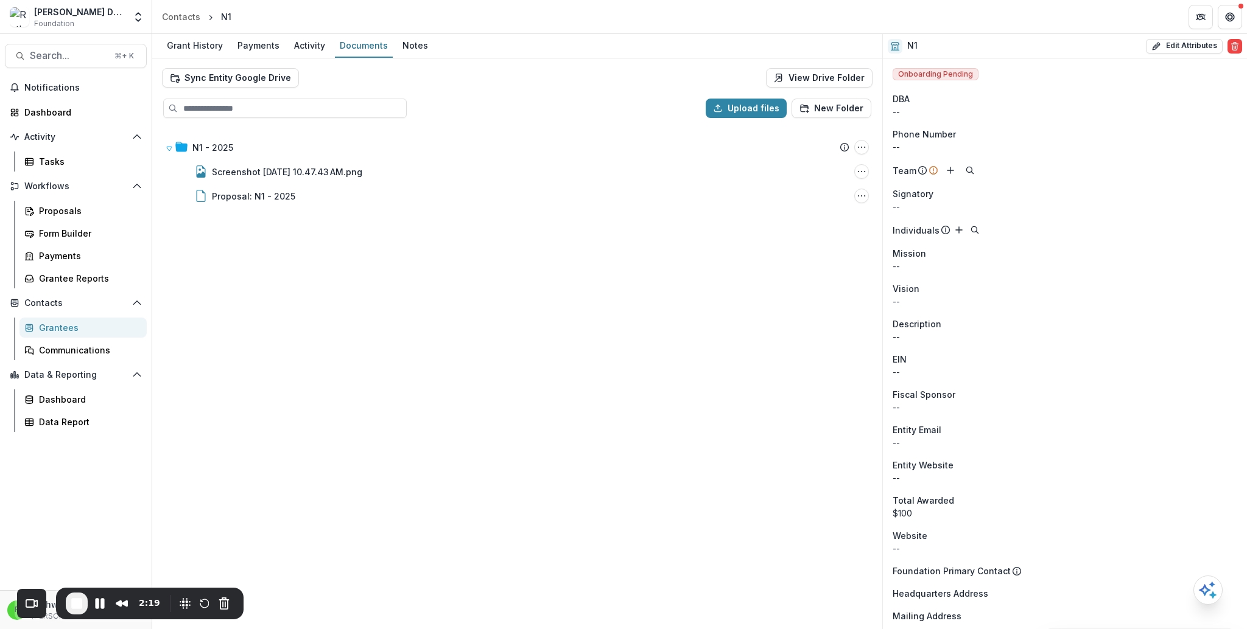
click at [450, 317] on div "N1 - 2025 Submission Temelio Proposal Attached proposal documents Report Tasks …" at bounding box center [516, 378] width 727 height 500
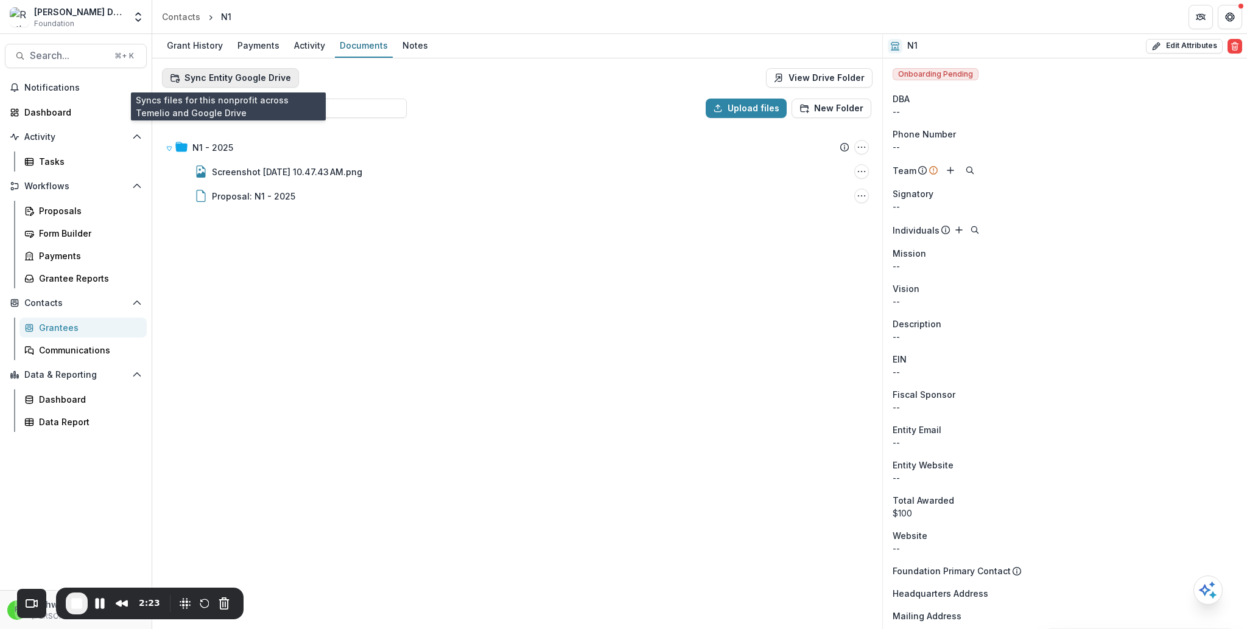
click at [235, 76] on button "Sync Entity Google Drive" at bounding box center [230, 77] width 137 height 19
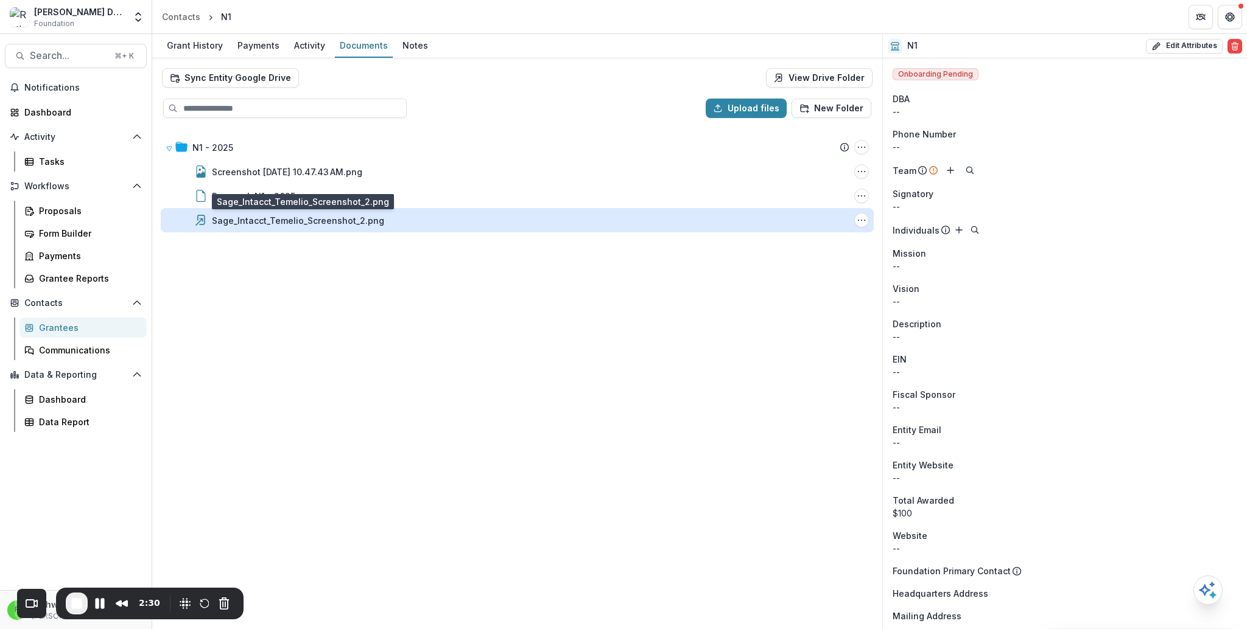
click at [225, 220] on div "Sage_Intacct_Temelio_Screenshot_2.png" at bounding box center [298, 220] width 172 height 13
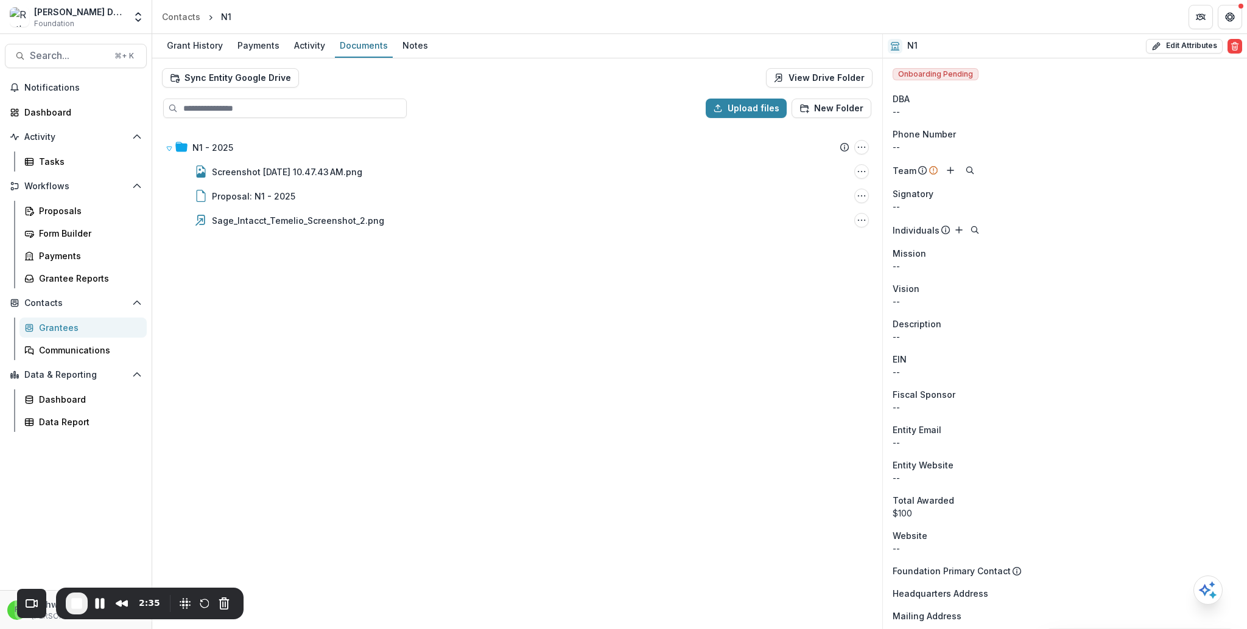
click at [609, 366] on div "N1 - 2025 Submission Temelio Proposal Attached proposal documents Report Tasks …" at bounding box center [516, 378] width 727 height 500
click at [75, 608] on span "End Recording" at bounding box center [76, 604] width 15 height 15
